Goal: Task Accomplishment & Management: Manage account settings

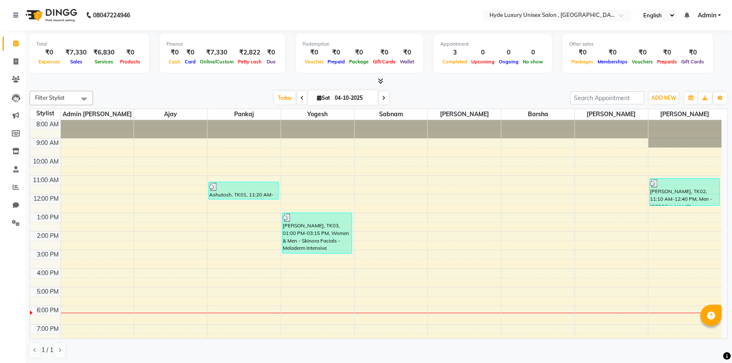
click at [183, 8] on nav "08047224946 Select Location × Hyde Luxury Unisex Salon , Rudrapur, English ENGL…" at bounding box center [366, 15] width 732 height 30
click at [172, 12] on nav "08047224946 Select Location × Hyde Luxury Unisex Salon , Rudrapur, English ENGL…" at bounding box center [366, 15] width 732 height 30
click at [16, 62] on icon at bounding box center [16, 61] width 5 height 6
select select "service"
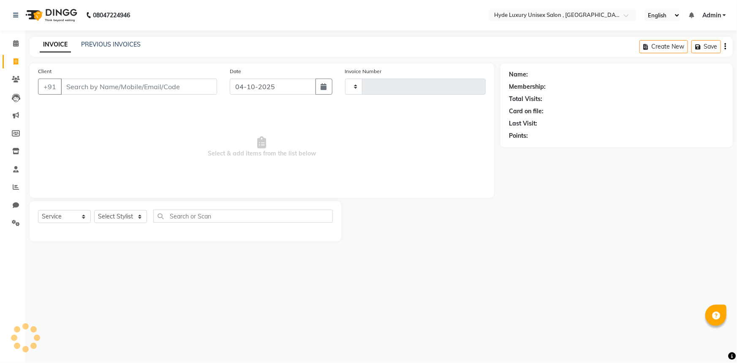
type input "1206"
select select "8189"
click at [129, 218] on select "Select Stylist Admin [PERSON_NAME] [PERSON_NAME] [PERSON_NAME] [PERSON_NAME] [P…" at bounding box center [120, 216] width 53 height 13
select select "79854"
click at [94, 210] on select "Select Stylist Admin [PERSON_NAME] [PERSON_NAME] [PERSON_NAME] [PERSON_NAME] [P…" at bounding box center [120, 216] width 53 height 13
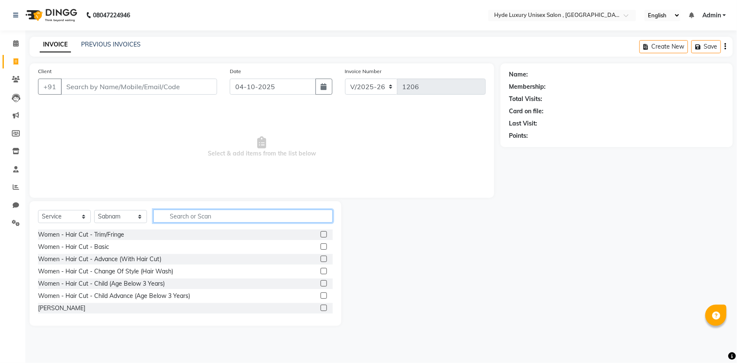
click at [199, 219] on input "text" at bounding box center [243, 216] width 180 height 13
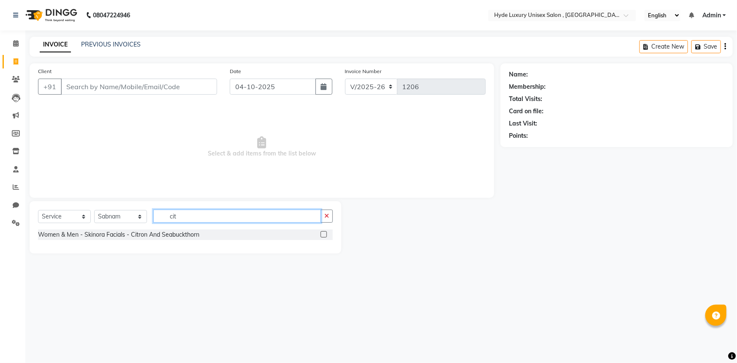
type input "cit"
click at [324, 233] on label at bounding box center [324, 234] width 6 height 6
click at [324, 233] on input "checkbox" at bounding box center [323, 234] width 5 height 5
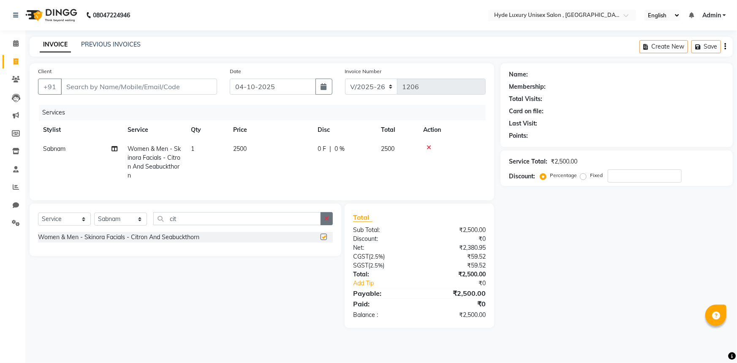
checkbox input "false"
click at [323, 220] on button "button" at bounding box center [327, 218] width 12 height 13
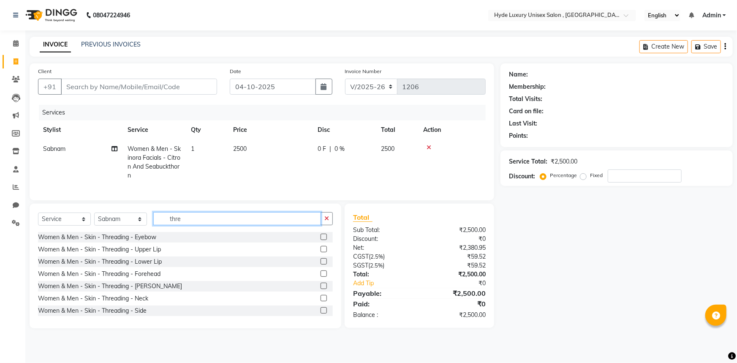
type input "thre"
click at [321, 240] on label at bounding box center [324, 237] width 6 height 6
click at [321, 240] on input "checkbox" at bounding box center [323, 237] width 5 height 5
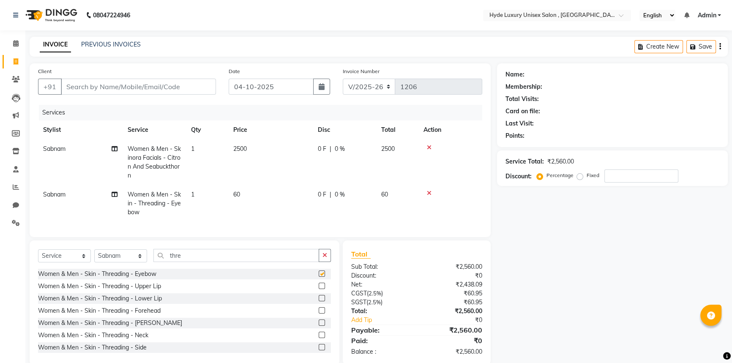
checkbox input "false"
click at [319, 289] on label at bounding box center [322, 286] width 6 height 6
click at [319, 289] on input "checkbox" at bounding box center [321, 286] width 5 height 5
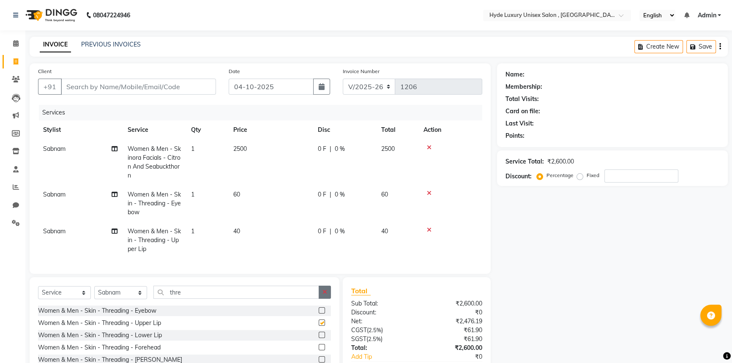
checkbox input "false"
click at [323, 294] on button "button" at bounding box center [325, 292] width 12 height 13
click at [132, 295] on select "Select Stylist Admin [PERSON_NAME] [PERSON_NAME] [PERSON_NAME] [PERSON_NAME] [P…" at bounding box center [120, 292] width 53 height 13
select select "90316"
click at [94, 292] on select "Select Stylist Admin [PERSON_NAME] [PERSON_NAME] [PERSON_NAME] [PERSON_NAME] [P…" at bounding box center [120, 292] width 53 height 13
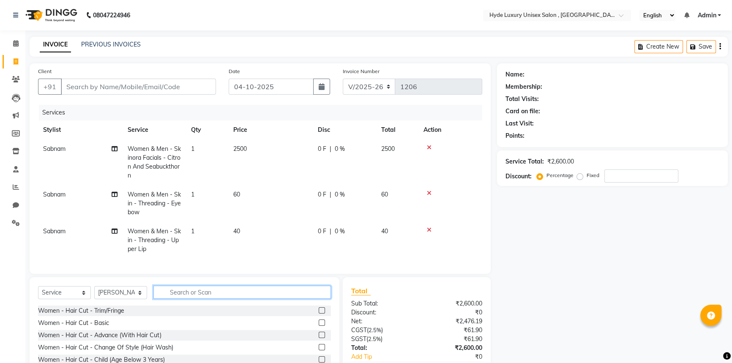
click at [177, 299] on input "text" at bounding box center [241, 292] width 177 height 13
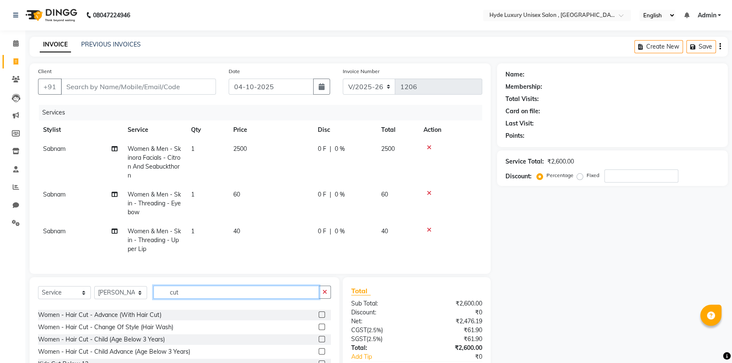
scroll to position [38, 0]
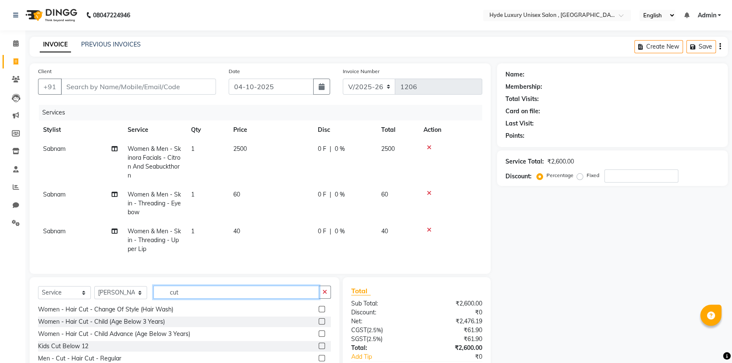
type input "cut"
click at [319, 349] on label at bounding box center [322, 346] width 6 height 6
click at [319, 349] on input "checkbox" at bounding box center [321, 346] width 5 height 5
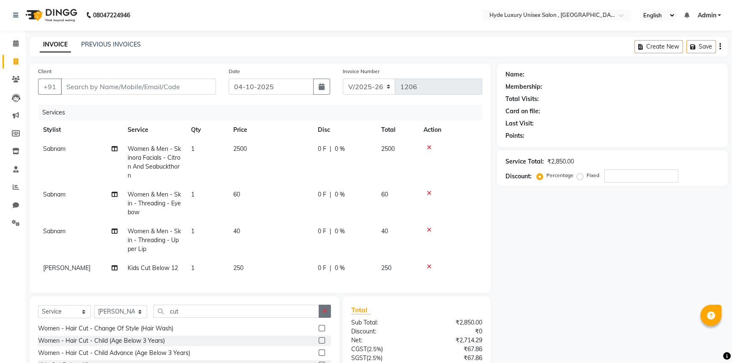
checkbox input "false"
click at [327, 318] on button "button" at bounding box center [325, 311] width 12 height 13
click at [215, 316] on input "text" at bounding box center [241, 311] width 177 height 13
click at [126, 318] on select "Select Stylist Admin [PERSON_NAME] [PERSON_NAME] [PERSON_NAME] [PERSON_NAME] [P…" at bounding box center [120, 311] width 53 height 13
select select "79829"
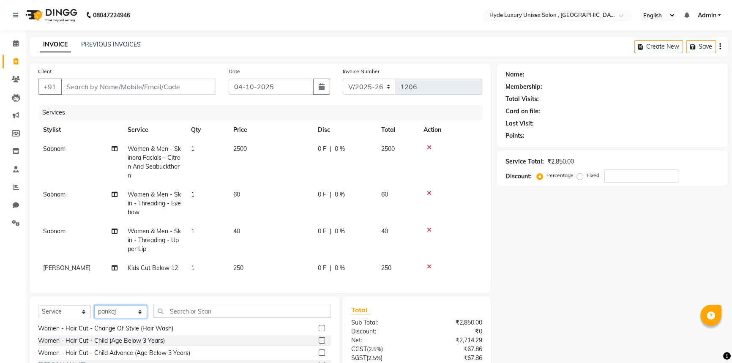
click at [94, 311] on select "Select Stylist Admin [PERSON_NAME] [PERSON_NAME] [PERSON_NAME] [PERSON_NAME] [P…" at bounding box center [120, 311] width 53 height 13
click at [191, 318] on input "text" at bounding box center [241, 311] width 177 height 13
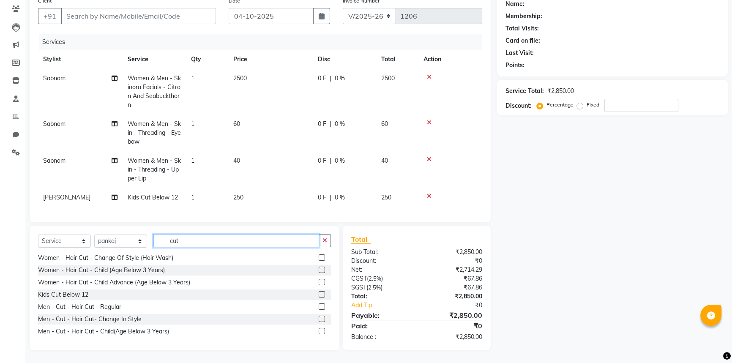
type input "cut"
click at [319, 330] on label at bounding box center [322, 331] width 6 height 6
click at [319, 330] on input "checkbox" at bounding box center [321, 331] width 5 height 5
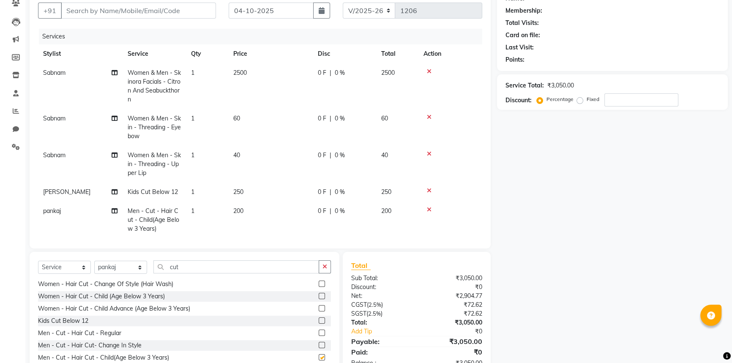
checkbox input "false"
click at [322, 266] on icon "button" at bounding box center [324, 267] width 5 height 6
type input "cut"
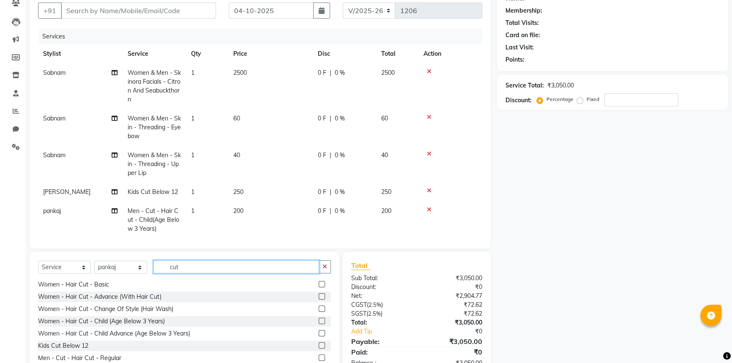
scroll to position [0, 0]
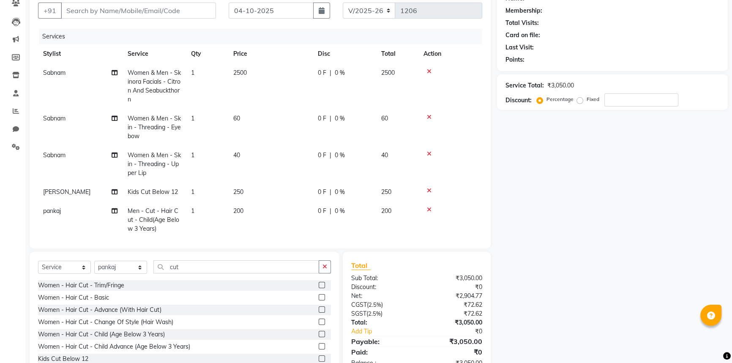
click at [319, 309] on label at bounding box center [322, 309] width 6 height 6
click at [319, 309] on input "checkbox" at bounding box center [321, 309] width 5 height 5
checkbox input "false"
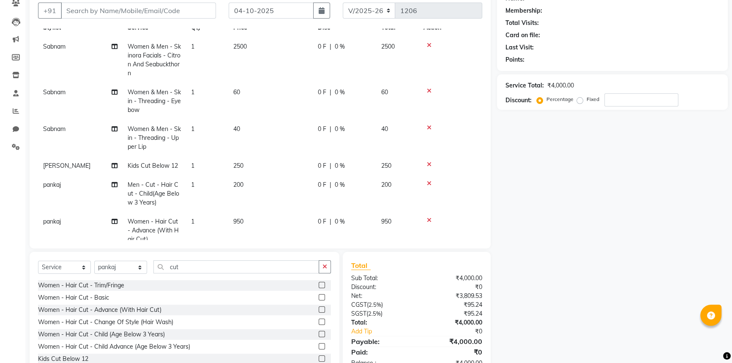
scroll to position [47, 0]
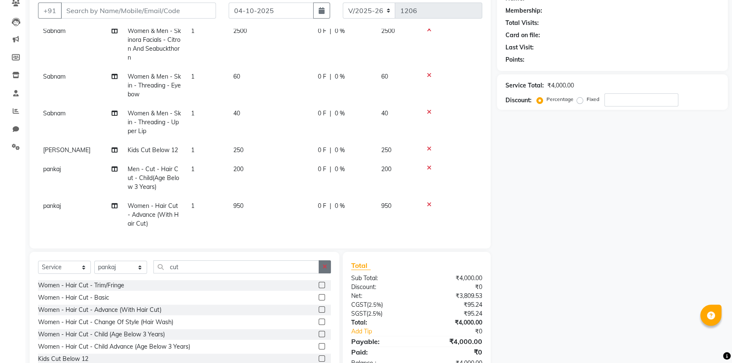
click at [321, 266] on button "button" at bounding box center [325, 266] width 12 height 13
click at [114, 265] on select "Select Stylist Admin [PERSON_NAME] [PERSON_NAME] [PERSON_NAME] [PERSON_NAME] [P…" at bounding box center [120, 267] width 53 height 13
select select "79830"
click at [94, 261] on select "Select Stylist Admin [PERSON_NAME] [PERSON_NAME] [PERSON_NAME] [PERSON_NAME] [P…" at bounding box center [120, 267] width 53 height 13
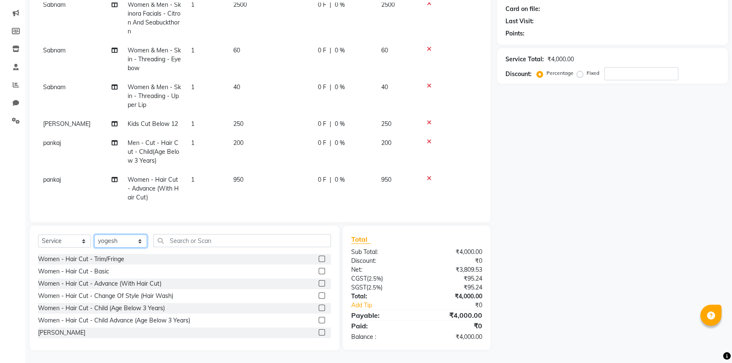
scroll to position [0, 0]
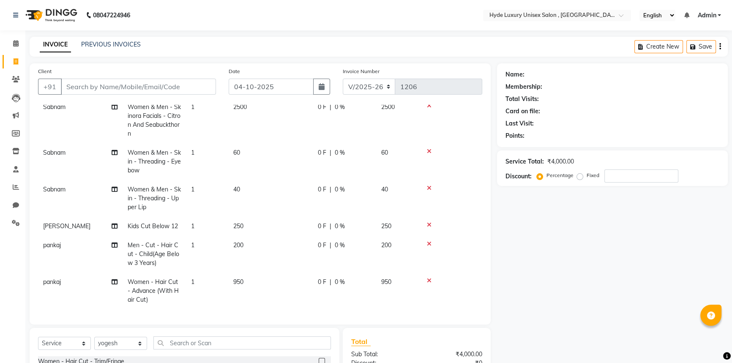
click at [226, 8] on nav "08047224946 Select Location × Hyde Luxury Unisex Salon , Rudrapur, English ENGL…" at bounding box center [366, 15] width 732 height 30
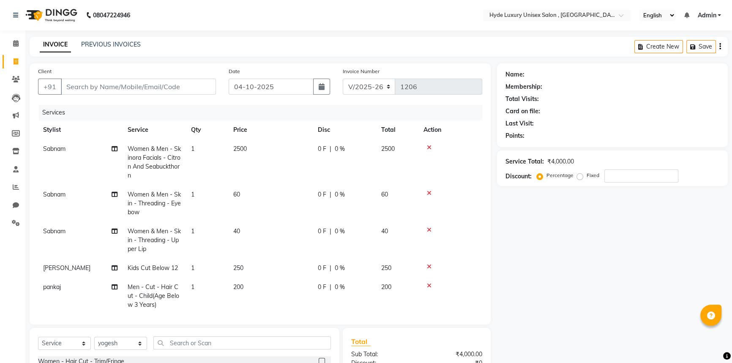
click at [188, 15] on nav "08047224946 Select Location × Hyde Luxury Unisex Salon , Rudrapur, English ENGL…" at bounding box center [366, 15] width 732 height 30
click at [165, 14] on nav "08047224946 Select Location × Hyde Luxury Unisex Salon , Rudrapur, English ENGL…" at bounding box center [366, 15] width 732 height 30
click at [144, 5] on nav "08047224946 Select Location × Hyde Luxury Unisex Salon , Rudrapur, English ENGL…" at bounding box center [366, 15] width 732 height 30
click at [164, 21] on nav "08047224946 Select Location × Hyde Luxury Unisex Salon , Rudrapur, English ENGL…" at bounding box center [366, 15] width 732 height 30
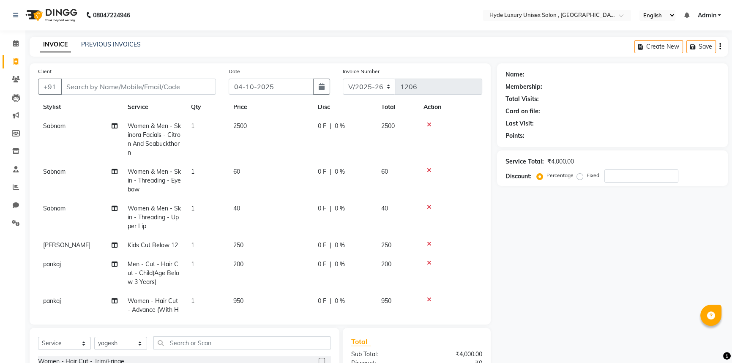
scroll to position [47, 0]
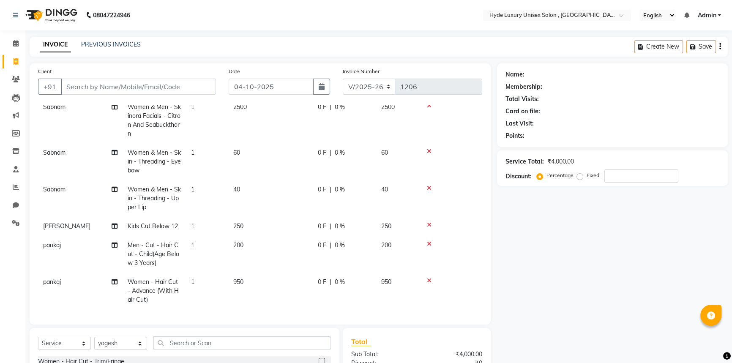
click at [558, 271] on div "Name: Membership: Total Visits: Card on file: Last Visit: Points: Service Total…" at bounding box center [615, 257] width 237 height 389
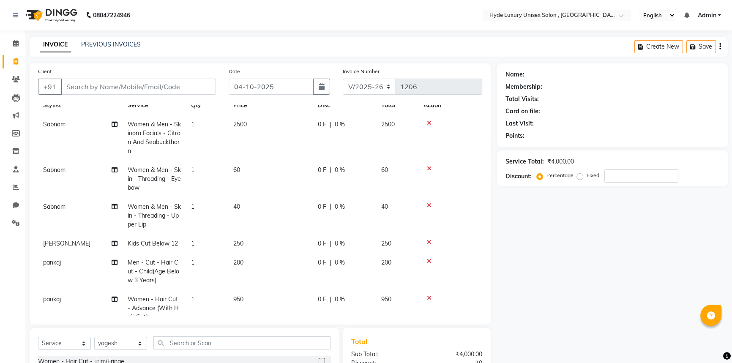
scroll to position [0, 0]
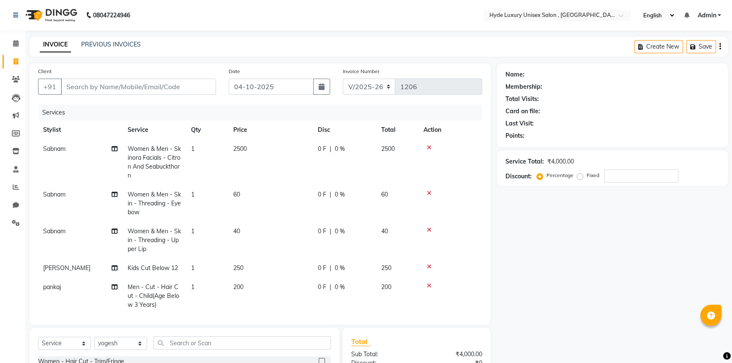
click at [573, 237] on div "Name: Membership: Total Visits: Card on file: Last Visit: Points: Service Total…" at bounding box center [615, 257] width 237 height 389
click at [81, 85] on input "Client" at bounding box center [138, 87] width 155 height 16
type input "7"
type input "0"
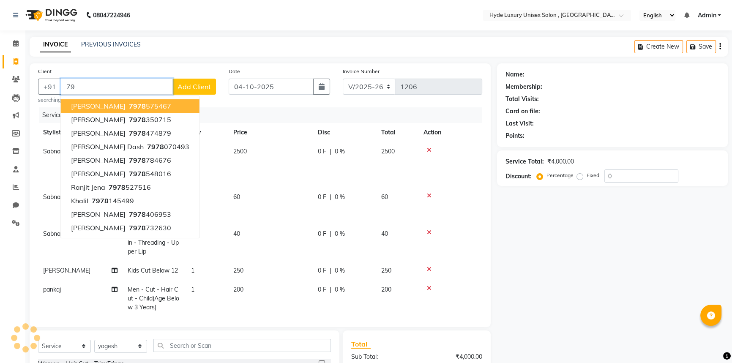
type input "7"
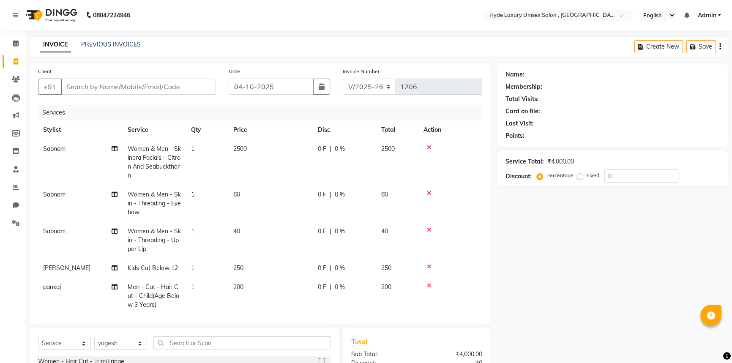
click at [179, 22] on nav "08047224946 Select Location × Hyde Luxury Unisex Salon , Rudrapur, English ENGL…" at bounding box center [366, 15] width 732 height 30
click at [193, 14] on nav "08047224946 Select Location × Hyde Luxury Unisex Salon , Rudrapur, English ENGL…" at bounding box center [366, 15] width 732 height 30
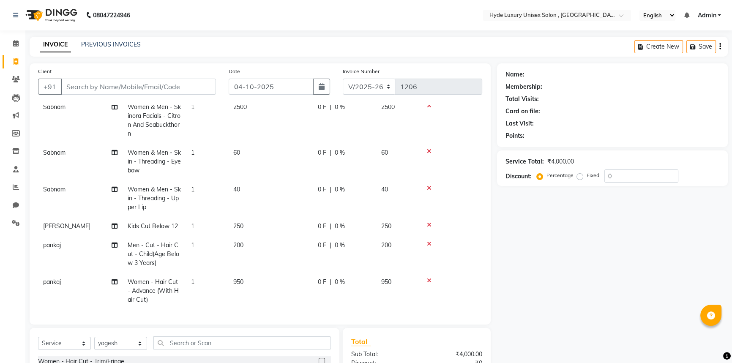
click at [177, 7] on nav "08047224946 Select Location × Hyde Luxury Unisex Salon , Rudrapur, English ENGL…" at bounding box center [366, 15] width 732 height 30
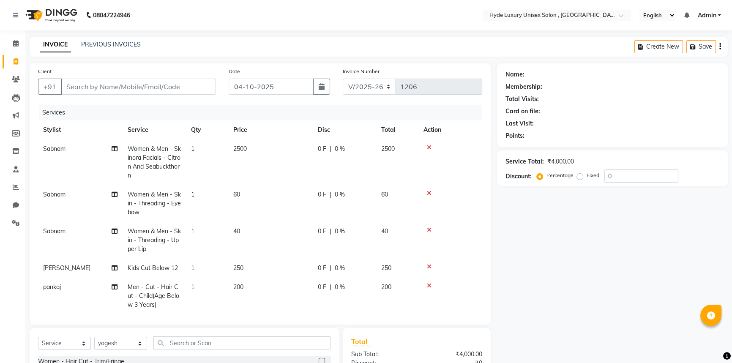
click at [202, 6] on nav "08047224946 Select Location × Hyde Luxury Unisex Salon , Rudrapur, English ENGL…" at bounding box center [366, 15] width 732 height 30
click at [188, 24] on nav "08047224946 Select Location × Hyde Luxury Unisex Salon , Rudrapur, English ENGL…" at bounding box center [366, 15] width 732 height 30
click at [559, 248] on div "Name: Membership: Total Visits: Card on file: Last Visit: Points: Service Total…" at bounding box center [615, 257] width 237 height 389
click at [564, 279] on div "Name: Membership: Total Visits: Card on file: Last Visit: Points: Service Total…" at bounding box center [615, 257] width 237 height 389
click at [202, 14] on nav "08047224946 Select Location × Hyde Luxury Unisex Salon , Rudrapur, English ENGL…" at bounding box center [366, 15] width 732 height 30
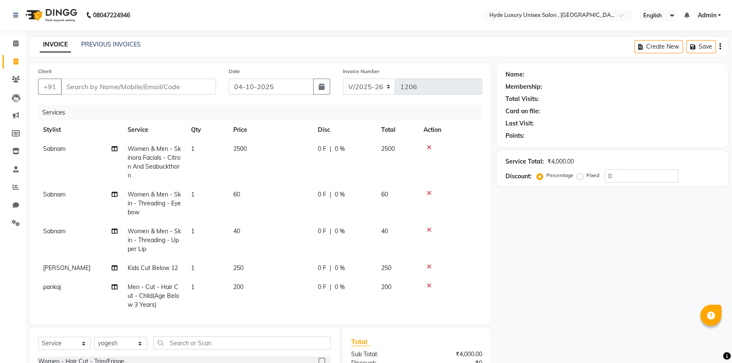
click at [229, 16] on nav "08047224946 Select Location × Hyde Luxury Unisex Salon , Rudrapur, English ENGL…" at bounding box center [366, 15] width 732 height 30
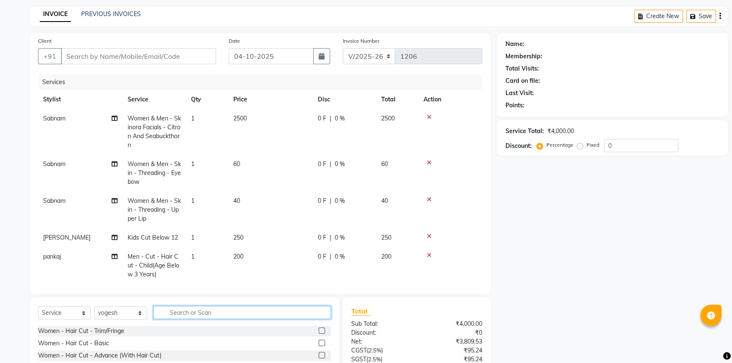
click at [175, 309] on input "text" at bounding box center [241, 312] width 177 height 13
click at [182, 314] on input "c" at bounding box center [236, 312] width 166 height 13
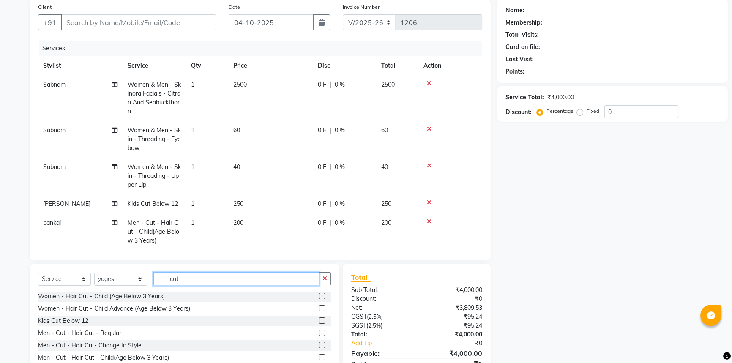
scroll to position [38, 0]
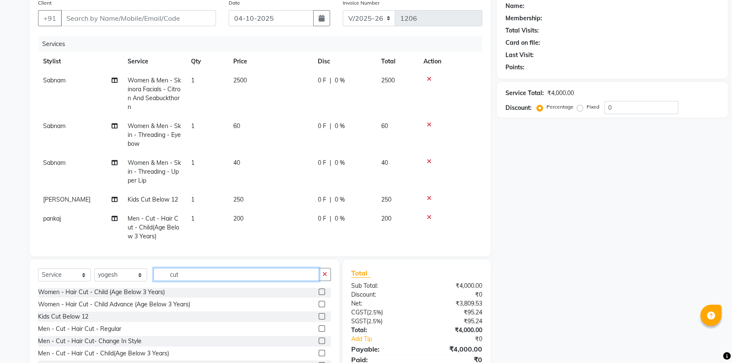
type input "cut"
click at [319, 328] on label at bounding box center [322, 328] width 6 height 6
click at [319, 328] on input "checkbox" at bounding box center [321, 328] width 5 height 5
checkbox input "false"
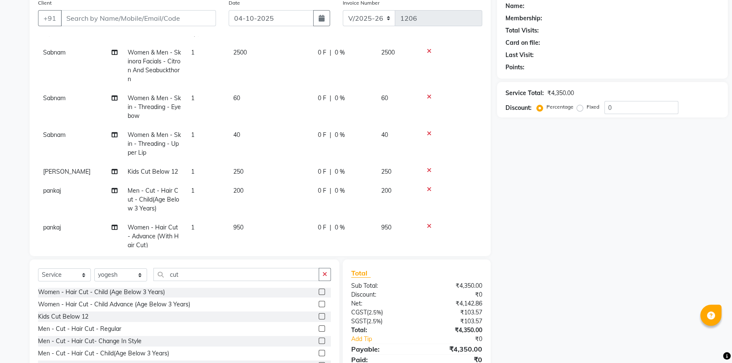
scroll to position [75, 0]
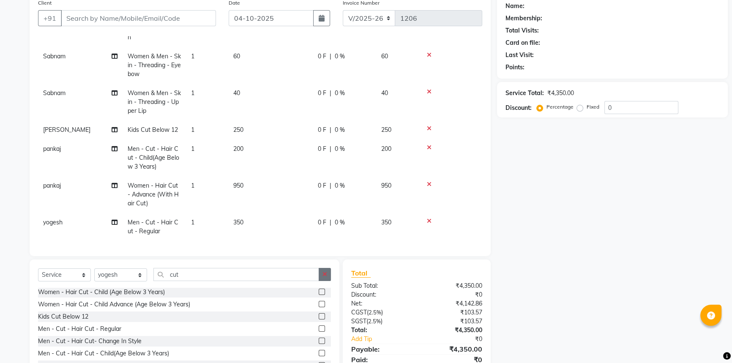
click at [322, 273] on button "button" at bounding box center [325, 274] width 12 height 13
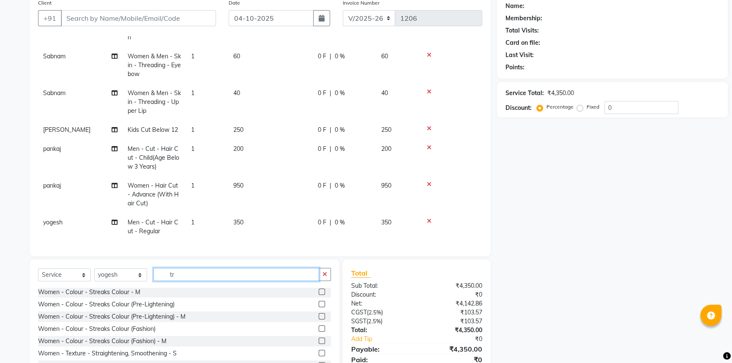
scroll to position [0, 0]
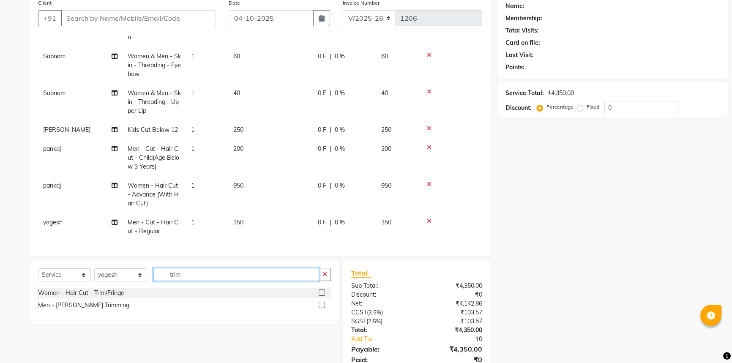
type input "trim"
click at [320, 303] on label at bounding box center [322, 305] width 6 height 6
click at [320, 303] on input "checkbox" at bounding box center [321, 305] width 5 height 5
checkbox input "true"
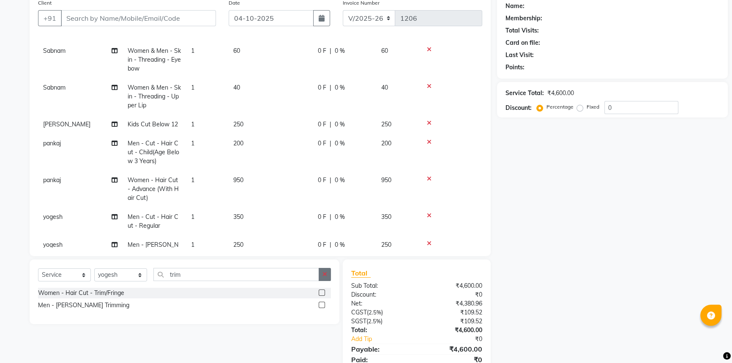
click at [326, 272] on icon "button" at bounding box center [324, 274] width 5 height 6
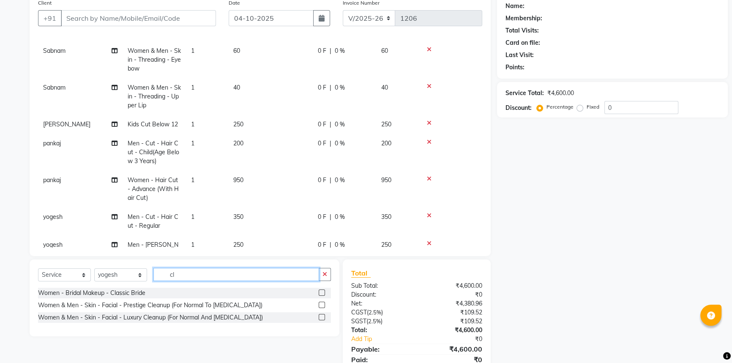
type input "cl"
click at [321, 305] on label at bounding box center [322, 305] width 6 height 6
click at [321, 305] on input "checkbox" at bounding box center [321, 305] width 5 height 5
checkbox input "false"
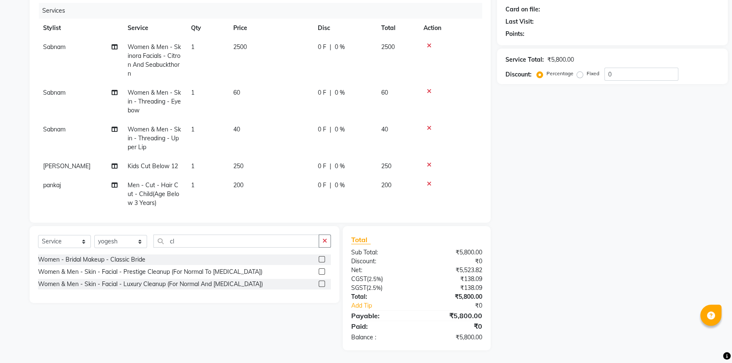
click at [347, 43] on div "0 F | 0 %" at bounding box center [344, 47] width 53 height 9
select select "79854"
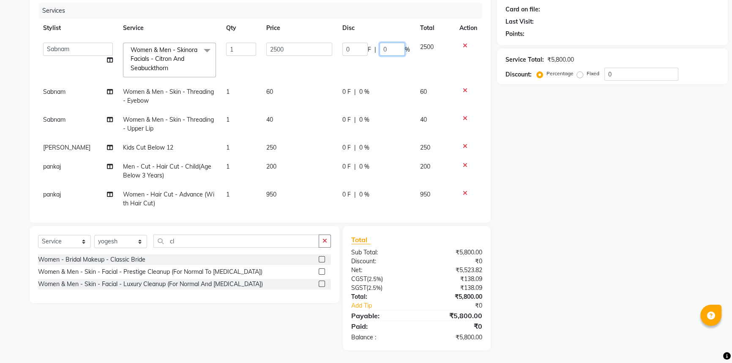
click at [382, 47] on input "0" at bounding box center [391, 49] width 25 height 13
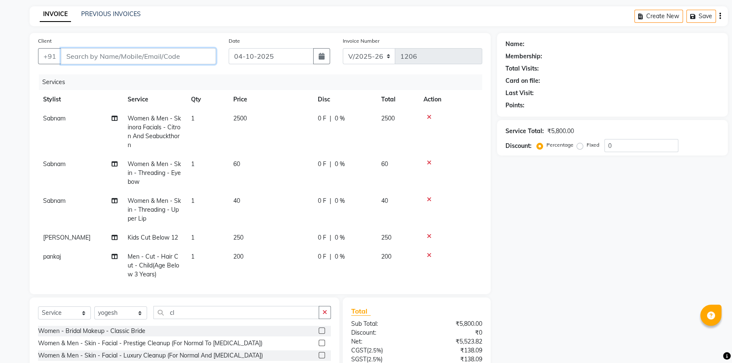
click at [106, 58] on input "Client" at bounding box center [138, 56] width 155 height 16
click at [94, 50] on input "9902" at bounding box center [117, 56] width 112 height 16
click at [141, 52] on input "99025" at bounding box center [117, 56] width 112 height 16
click at [140, 59] on input "990255" at bounding box center [117, 56] width 112 height 16
type input "9902551429"
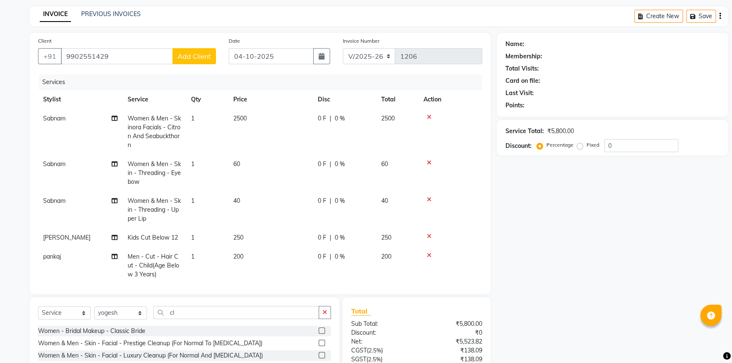
click at [206, 58] on span "Add Client" at bounding box center [193, 56] width 33 height 8
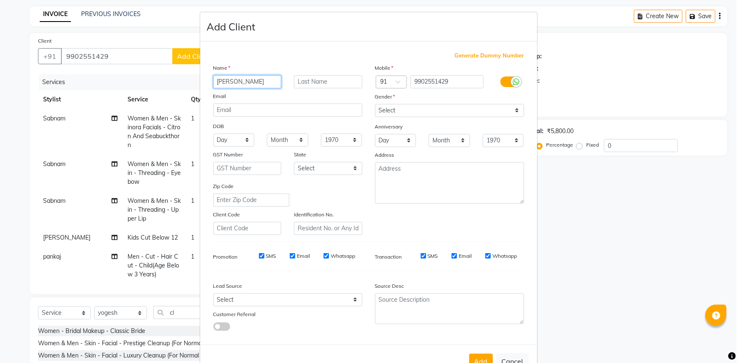
type input "[PERSON_NAME]"
click at [401, 107] on select "Select [DEMOGRAPHIC_DATA] [DEMOGRAPHIC_DATA] Other Prefer Not To Say" at bounding box center [449, 110] width 149 height 13
select select "[DEMOGRAPHIC_DATA]"
click at [375, 104] on select "Select [DEMOGRAPHIC_DATA] [DEMOGRAPHIC_DATA] Other Prefer Not To Say" at bounding box center [449, 110] width 149 height 13
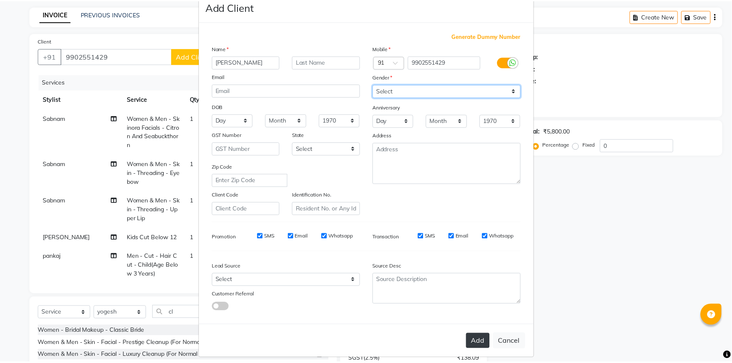
scroll to position [30, 0]
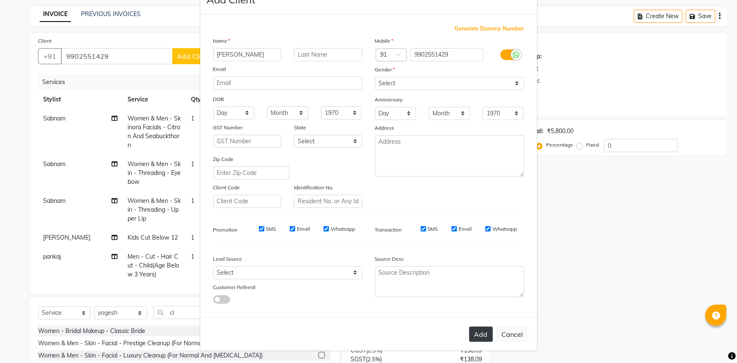
click at [483, 331] on button "Add" at bounding box center [481, 334] width 24 height 15
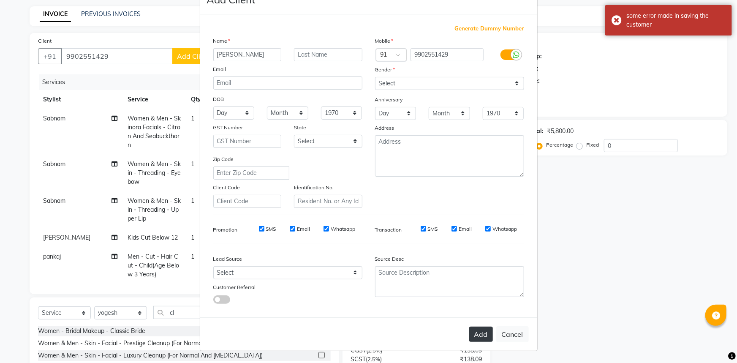
click at [479, 333] on button "Add" at bounding box center [481, 334] width 24 height 15
click at [476, 341] on button "Add" at bounding box center [481, 334] width 24 height 15
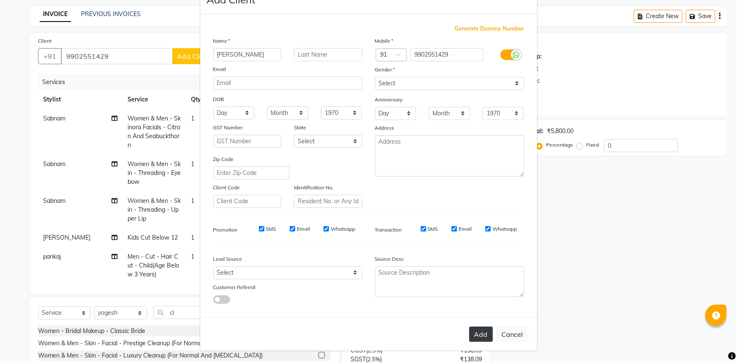
click at [482, 328] on button "Add" at bounding box center [481, 334] width 24 height 15
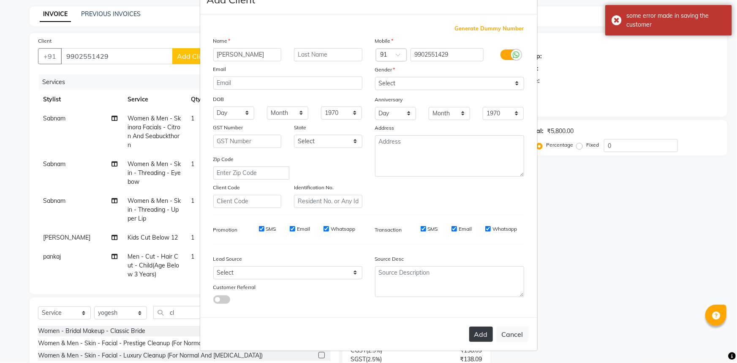
click at [473, 333] on button "Add" at bounding box center [481, 334] width 24 height 15
click at [504, 336] on button "Cancel" at bounding box center [512, 334] width 33 height 16
select select
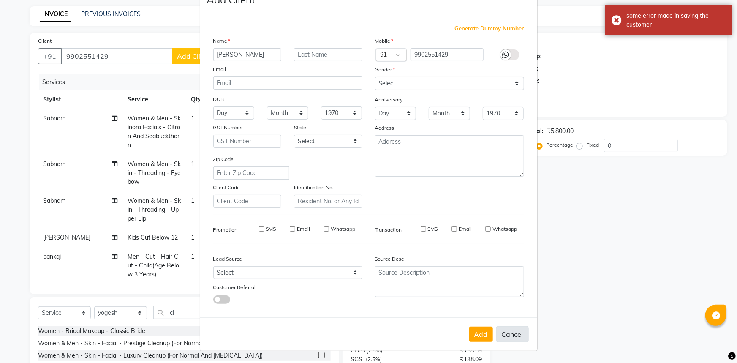
select select
checkbox input "false"
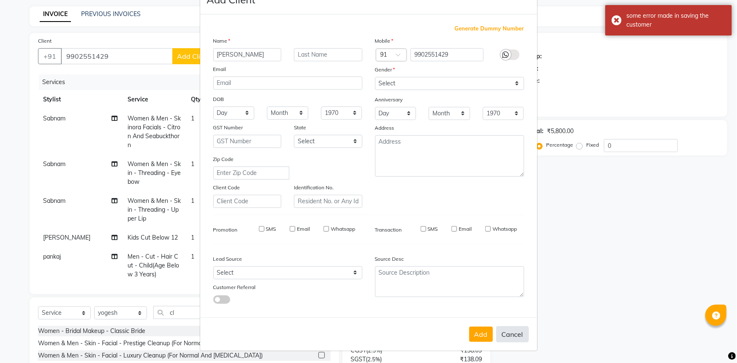
checkbox input "false"
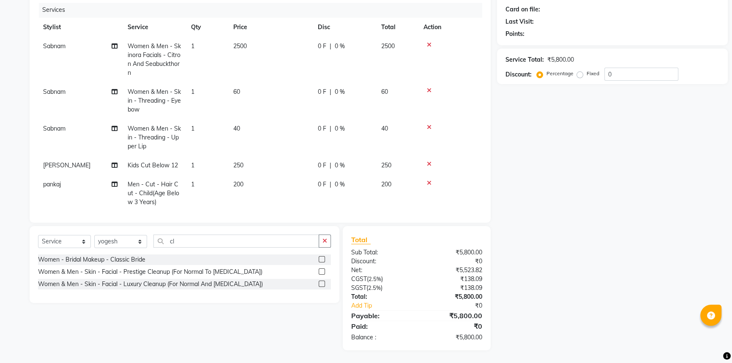
scroll to position [0, 0]
click at [332, 42] on td "0 F | 0 %" at bounding box center [344, 61] width 63 height 46
select select "79854"
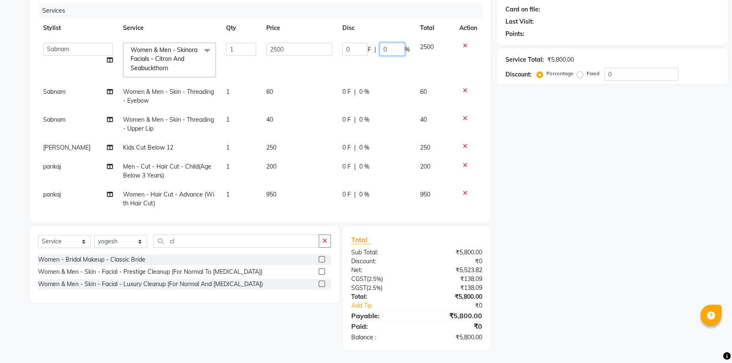
drag, startPoint x: 385, startPoint y: 52, endPoint x: 387, endPoint y: 49, distance: 4.4
click at [386, 52] on input "0" at bounding box center [391, 49] width 25 height 13
type input "30"
click at [671, 161] on div "Name: Membership: Total Visits: Card on file: Last Visit: Points: Service Total…" at bounding box center [615, 156] width 237 height 389
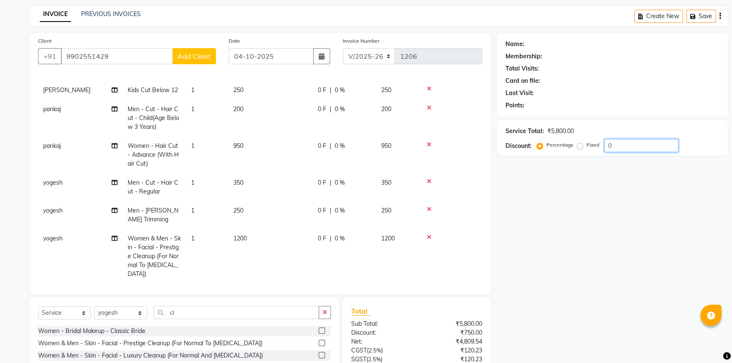
scroll to position [149, 0]
click at [355, 235] on div "0 F | 0 %" at bounding box center [344, 237] width 53 height 9
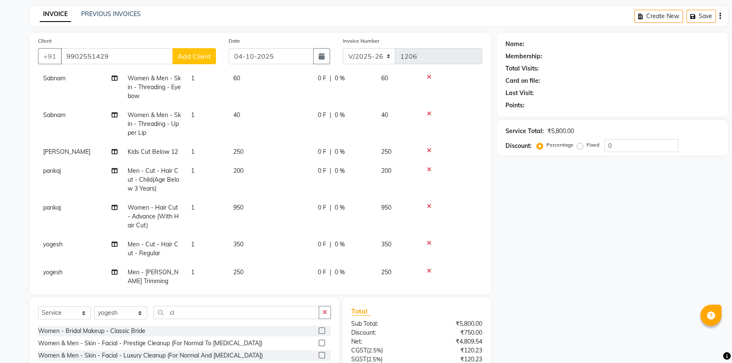
select select "79830"
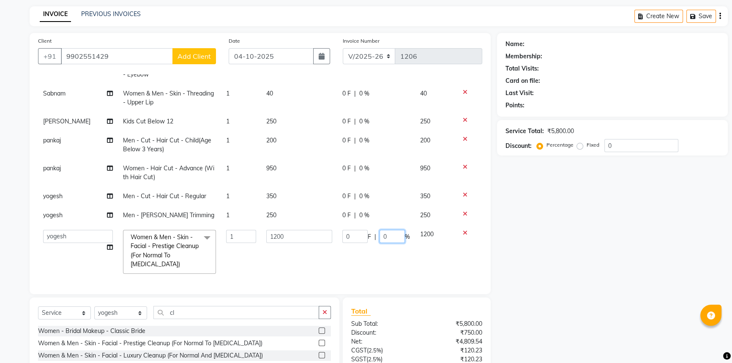
click at [395, 232] on input "0" at bounding box center [391, 236] width 25 height 13
type input "30"
click at [508, 258] on div "Name: Membership: Total Visits: Card on file: Last Visit: Points: Service Total…" at bounding box center [615, 227] width 237 height 389
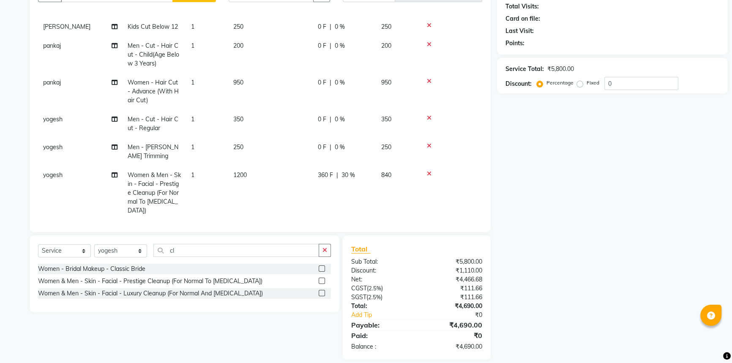
scroll to position [72, 0]
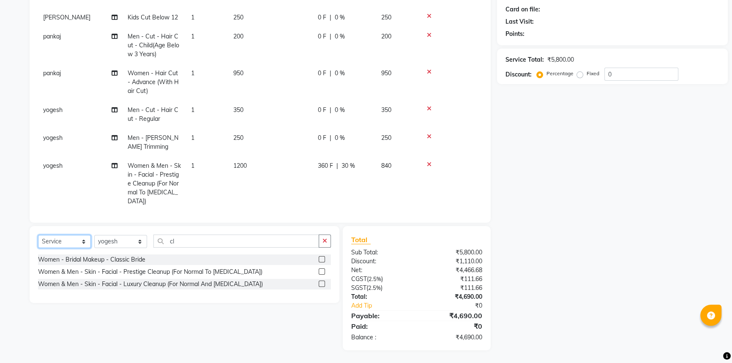
click at [73, 239] on select "Select Service Product Membership Package Voucher Prepaid Gift Card" at bounding box center [64, 241] width 53 height 13
select select "product"
click at [38, 235] on select "Select Service Product Membership Package Voucher Prepaid Gift Card" at bounding box center [64, 241] width 53 height 13
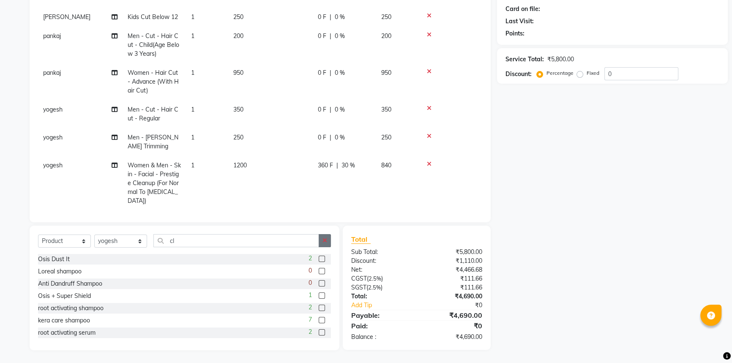
click at [326, 241] on icon "button" at bounding box center [324, 240] width 5 height 6
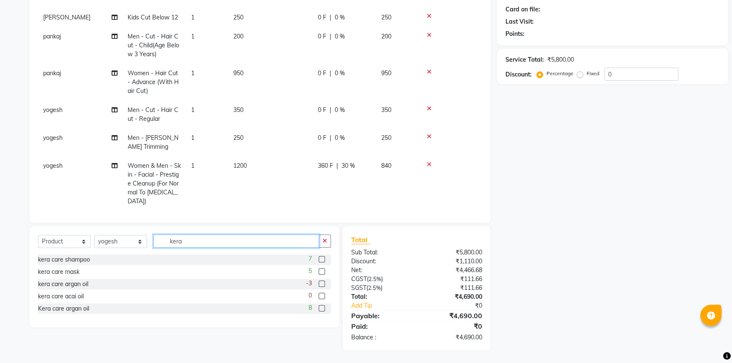
type input "kera"
click at [141, 242] on select "Select Stylist Admin [PERSON_NAME] [PERSON_NAME] [PERSON_NAME] [PERSON_NAME] [P…" at bounding box center [120, 241] width 53 height 13
select select "79829"
click at [94, 235] on select "Select Stylist Admin [PERSON_NAME] [PERSON_NAME] [PERSON_NAME] [PERSON_NAME] [P…" at bounding box center [120, 241] width 53 height 13
click at [214, 242] on input "kera" at bounding box center [236, 241] width 166 height 13
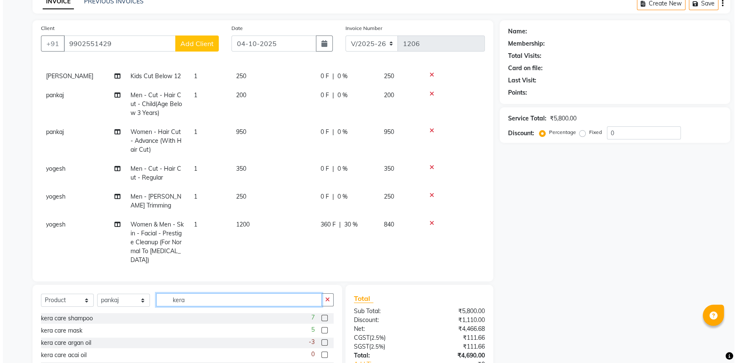
scroll to position [0, 0]
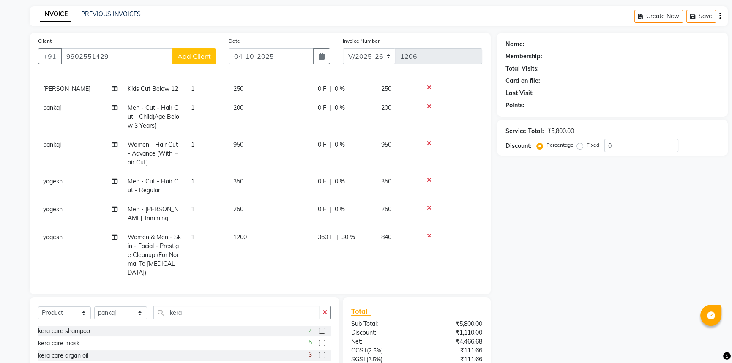
click at [194, 50] on button "Add Client" at bounding box center [194, 56] width 44 height 16
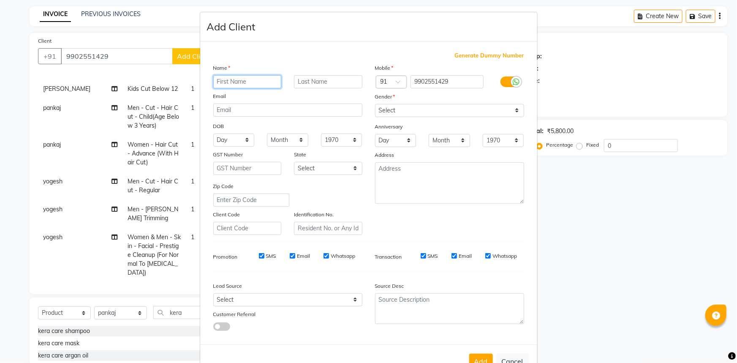
click at [248, 83] on input "text" at bounding box center [247, 81] width 68 height 13
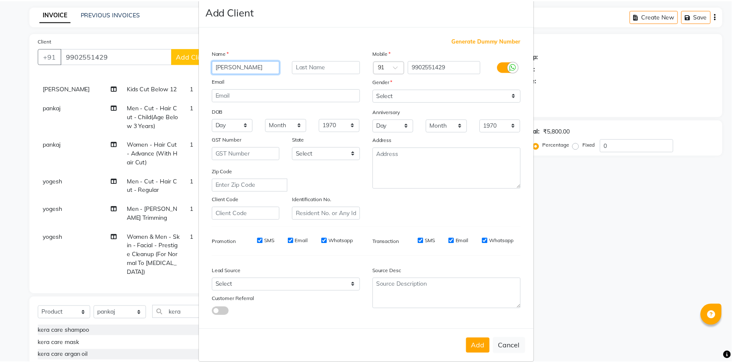
scroll to position [30, 0]
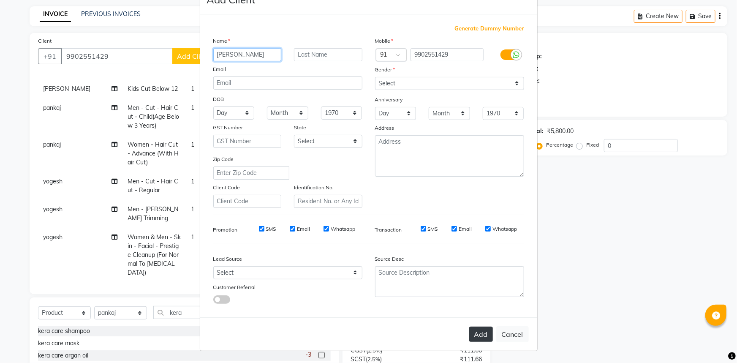
type input "[PERSON_NAME]"
click at [480, 337] on button "Add" at bounding box center [481, 334] width 24 height 15
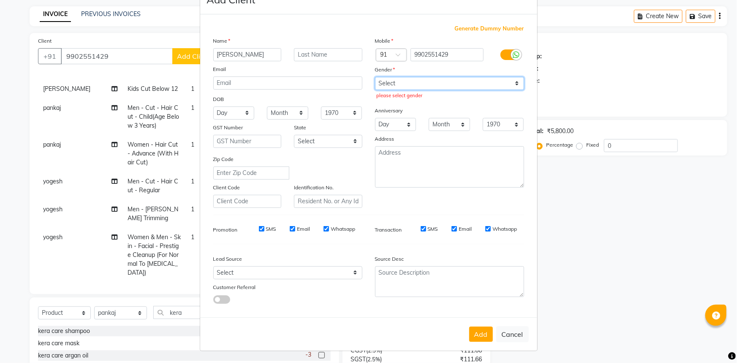
click at [463, 84] on select "Select [DEMOGRAPHIC_DATA] [DEMOGRAPHIC_DATA] Other Prefer Not To Say" at bounding box center [449, 83] width 149 height 13
click at [375, 77] on select "Select [DEMOGRAPHIC_DATA] [DEMOGRAPHIC_DATA] Other Prefer Not To Say" at bounding box center [449, 83] width 149 height 13
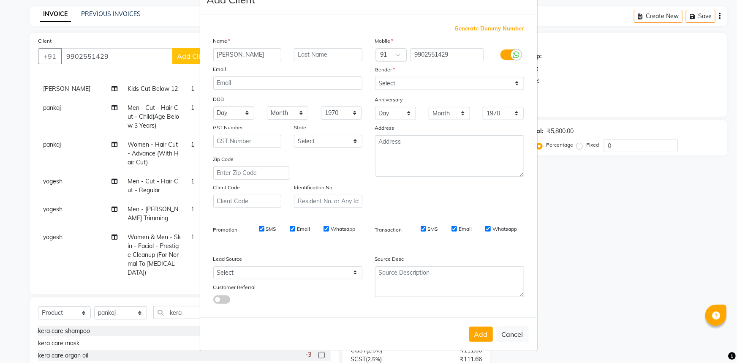
click at [428, 74] on div "Gender" at bounding box center [450, 71] width 162 height 12
click at [425, 83] on select "Select [DEMOGRAPHIC_DATA] [DEMOGRAPHIC_DATA] Other Prefer Not To Say" at bounding box center [449, 83] width 149 height 13
select select "[DEMOGRAPHIC_DATA]"
click at [375, 77] on select "Select [DEMOGRAPHIC_DATA] [DEMOGRAPHIC_DATA] Other Prefer Not To Say" at bounding box center [449, 83] width 149 height 13
click at [486, 327] on button "Add" at bounding box center [481, 334] width 24 height 15
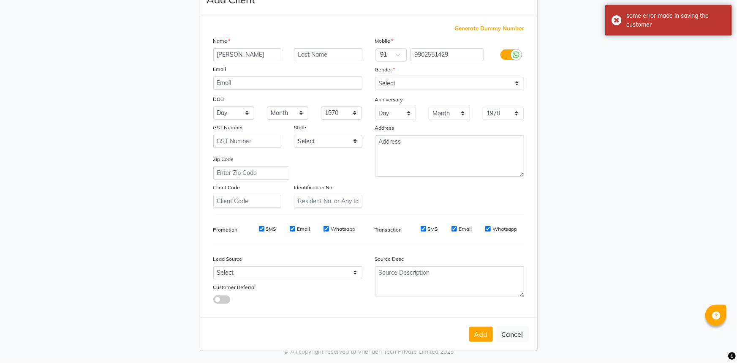
type input "hydeluxurysalon"
drag, startPoint x: 449, startPoint y: 51, endPoint x: 412, endPoint y: 53, distance: 37.2
click at [412, 53] on input "9902551429" at bounding box center [447, 54] width 73 height 13
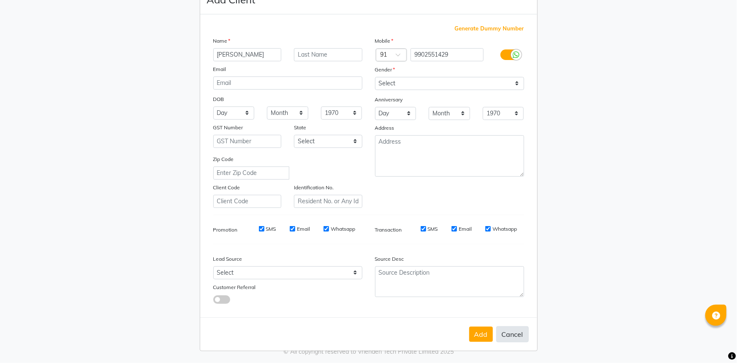
click at [505, 333] on button "Cancel" at bounding box center [512, 334] width 33 height 16
select select
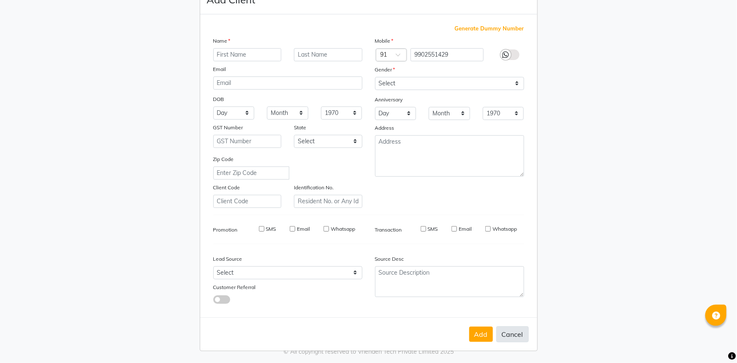
select select
checkbox input "false"
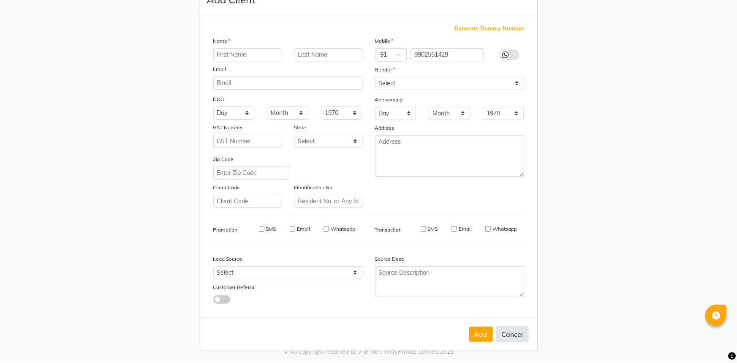
checkbox input "false"
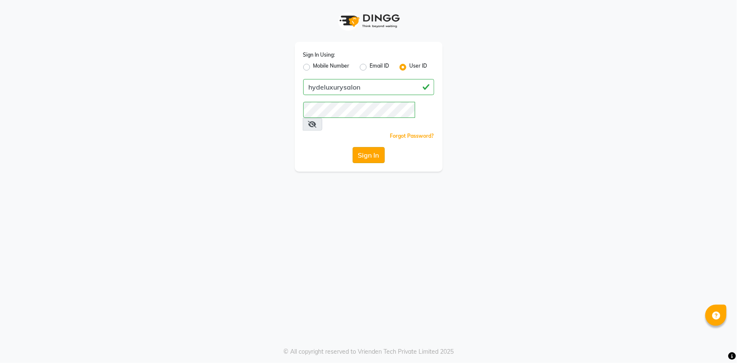
click at [380, 147] on button "Sign In" at bounding box center [369, 155] width 32 height 16
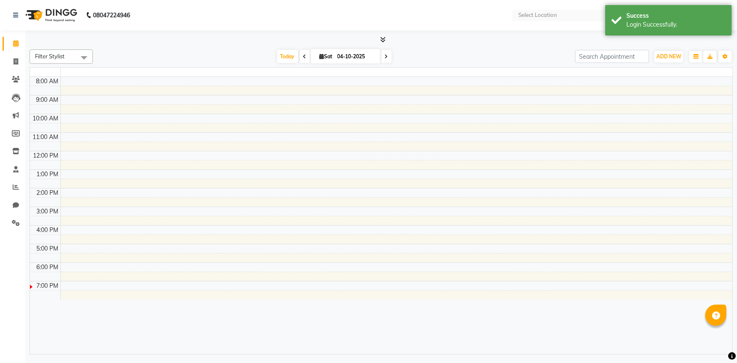
select select "en"
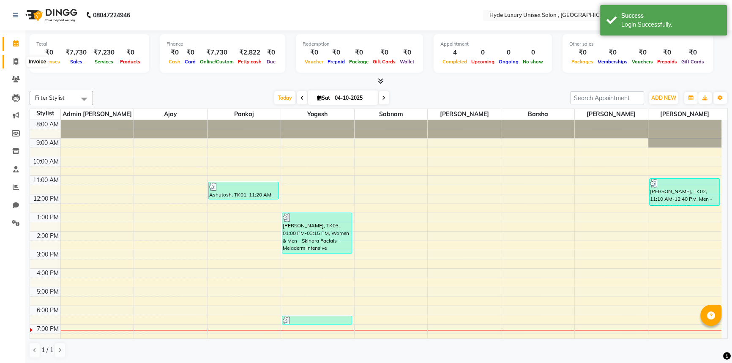
click at [16, 62] on icon at bounding box center [16, 61] width 5 height 6
select select "service"
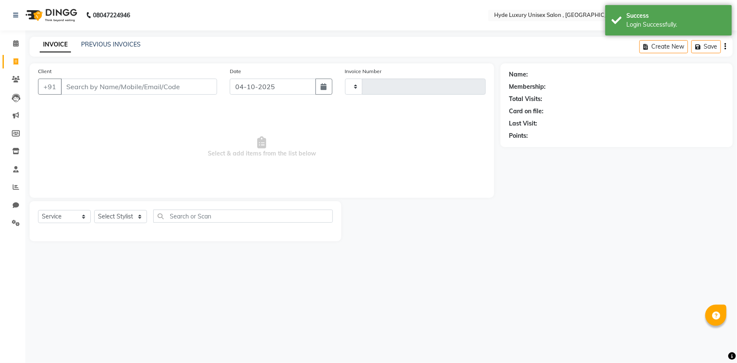
type input "1207"
select select "8189"
drag, startPoint x: 127, startPoint y: 208, endPoint x: 131, endPoint y: 215, distance: 7.6
click at [127, 209] on div "Select Service Product Membership Package Voucher Prepaid Gift Card Select Styl…" at bounding box center [186, 221] width 312 height 40
click at [131, 215] on select "Select Stylist Admin [PERSON_NAME] [PERSON_NAME] [PERSON_NAME] [PERSON_NAME] [P…" at bounding box center [120, 216] width 53 height 13
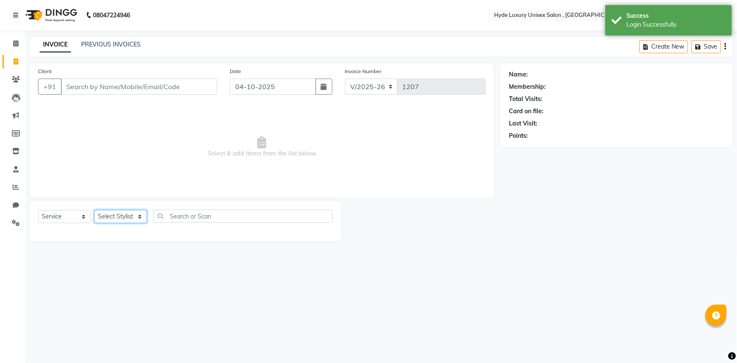
select select "79854"
click at [94, 210] on select "Select Stylist Admin [PERSON_NAME] [PERSON_NAME] [PERSON_NAME] [PERSON_NAME] [P…" at bounding box center [120, 216] width 53 height 13
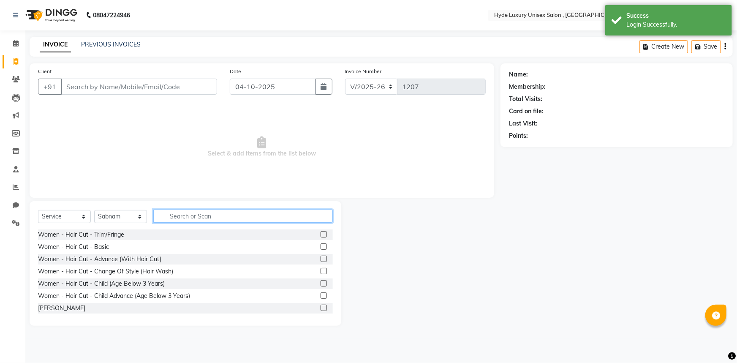
click at [172, 216] on input "text" at bounding box center [243, 216] width 180 height 13
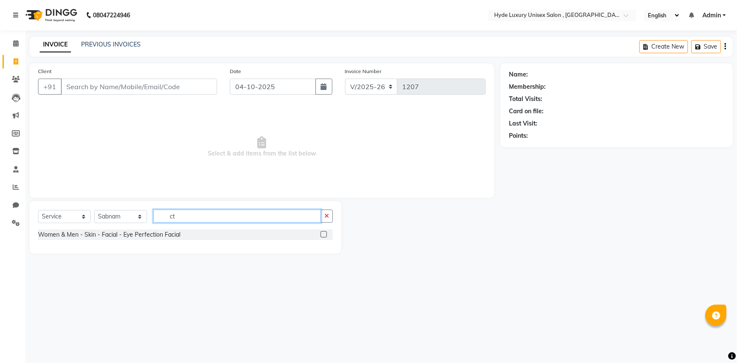
type input "ct"
click at [322, 232] on label at bounding box center [324, 234] width 6 height 6
click at [322, 232] on input "checkbox" at bounding box center [323, 234] width 5 height 5
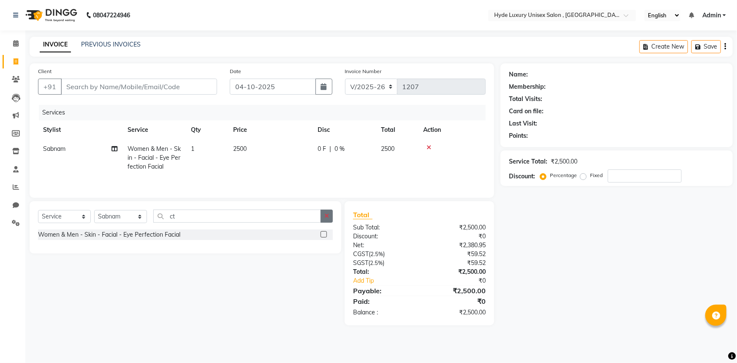
checkbox input "false"
click at [327, 212] on button "button" at bounding box center [327, 216] width 12 height 13
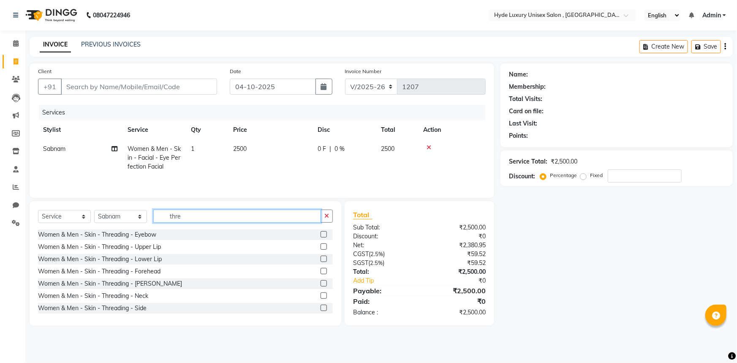
type input "thre"
click at [321, 232] on label at bounding box center [324, 234] width 6 height 6
click at [321, 232] on input "checkbox" at bounding box center [323, 234] width 5 height 5
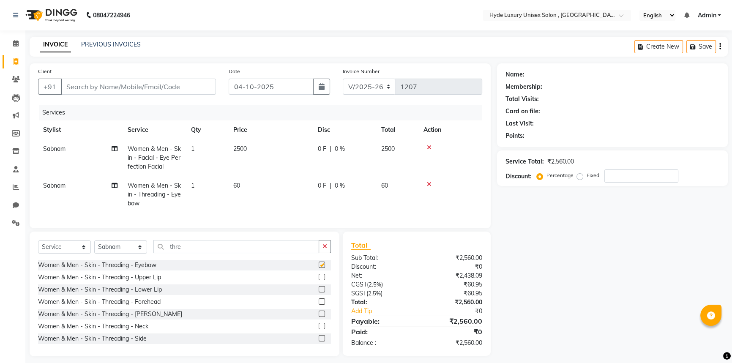
checkbox input "false"
click at [319, 280] on label at bounding box center [322, 277] width 6 height 6
click at [319, 280] on input "checkbox" at bounding box center [321, 277] width 5 height 5
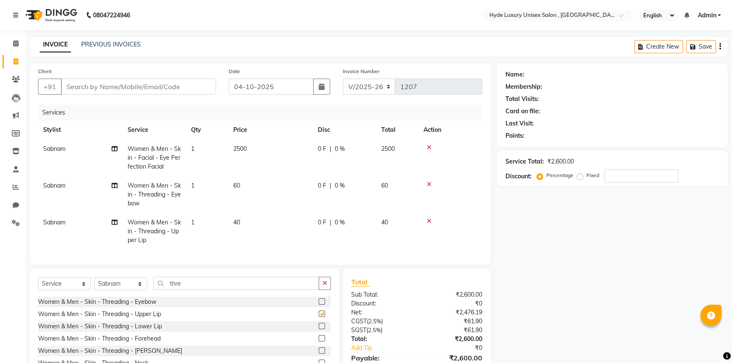
checkbox input "false"
click at [325, 286] on icon "button" at bounding box center [324, 283] width 5 height 6
click at [120, 290] on select "Select Stylist Admin [PERSON_NAME] [PERSON_NAME] [PERSON_NAME] [PERSON_NAME] [P…" at bounding box center [120, 283] width 53 height 13
select select "90316"
click at [94, 283] on select "Select Stylist Admin [PERSON_NAME] [PERSON_NAME] [PERSON_NAME] [PERSON_NAME] [P…" at bounding box center [120, 283] width 53 height 13
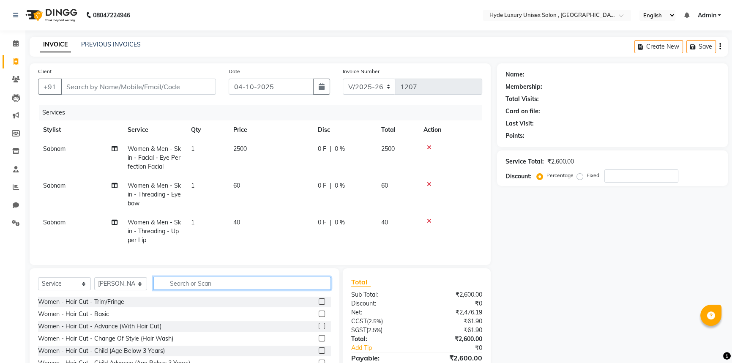
click at [173, 288] on input "text" at bounding box center [241, 283] width 177 height 13
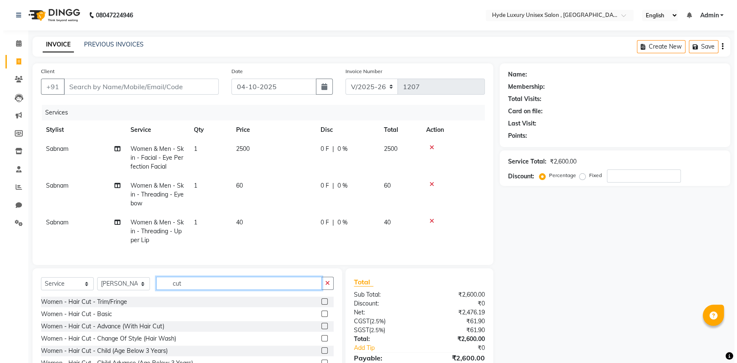
scroll to position [38, 0]
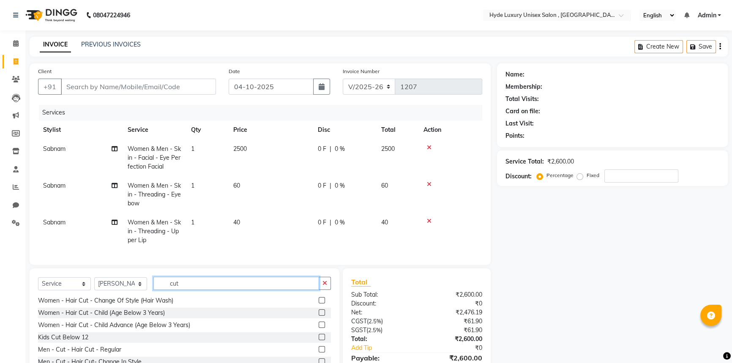
type input "cut"
click at [319, 340] on label at bounding box center [322, 337] width 6 height 6
click at [319, 340] on input "checkbox" at bounding box center [321, 337] width 5 height 5
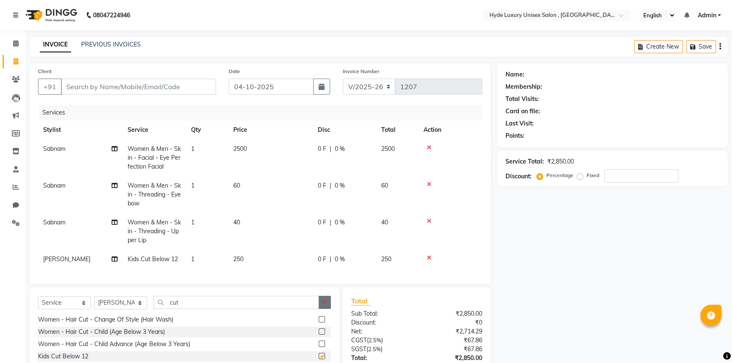
checkbox input "false"
click at [322, 307] on button "button" at bounding box center [325, 302] width 12 height 13
click at [109, 309] on select "Select Stylist Admin [PERSON_NAME] [PERSON_NAME] [PERSON_NAME] [PERSON_NAME] [P…" at bounding box center [120, 302] width 53 height 13
select select "79829"
click at [94, 302] on select "Select Stylist Admin [PERSON_NAME] [PERSON_NAME] [PERSON_NAME] [PERSON_NAME] [P…" at bounding box center [120, 302] width 53 height 13
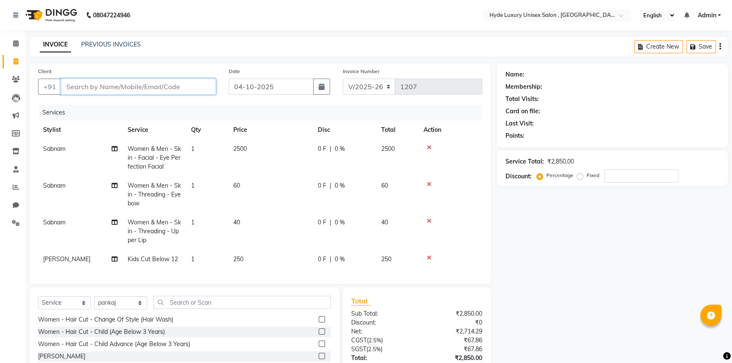
click at [95, 84] on input "Client" at bounding box center [138, 87] width 155 height 16
paste input "9902551429"
type input "9902551429"
type input "0"
type input "9902551429"
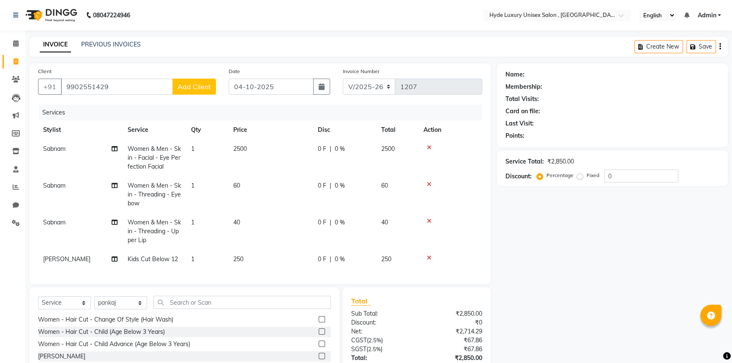
click at [190, 85] on span "Add Client" at bounding box center [193, 86] width 33 height 8
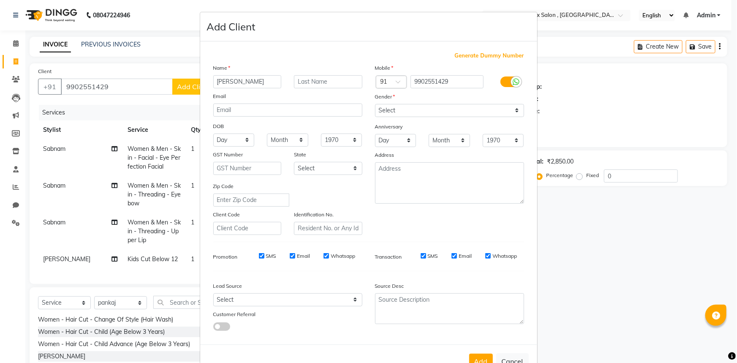
type input "[PERSON_NAME]"
click at [452, 110] on select "Select [DEMOGRAPHIC_DATA] [DEMOGRAPHIC_DATA] Other Prefer Not To Say" at bounding box center [449, 110] width 149 height 13
select select "[DEMOGRAPHIC_DATA]"
click at [375, 104] on select "Select [DEMOGRAPHIC_DATA] [DEMOGRAPHIC_DATA] Other Prefer Not To Say" at bounding box center [449, 110] width 149 height 13
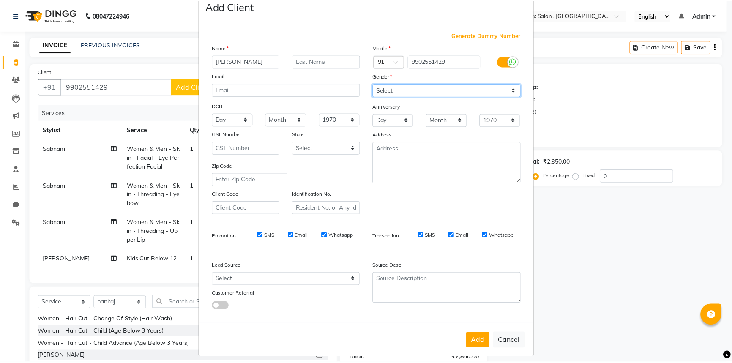
scroll to position [30, 0]
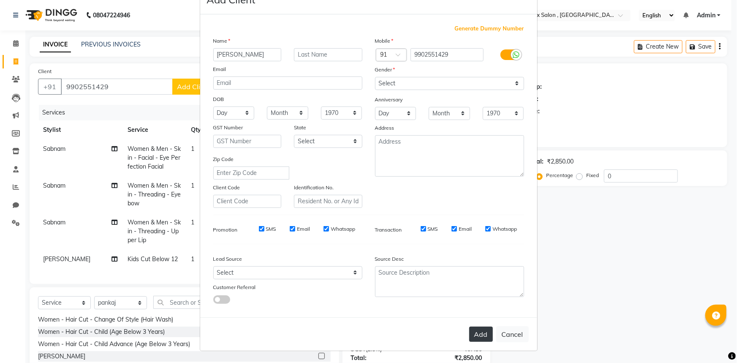
click at [479, 330] on button "Add" at bounding box center [481, 334] width 24 height 15
select select
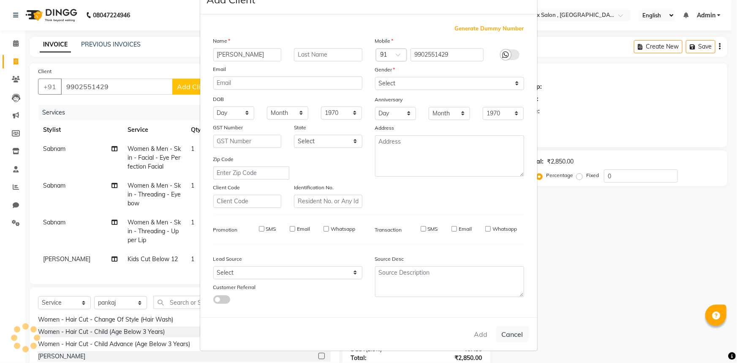
select select
checkbox input "false"
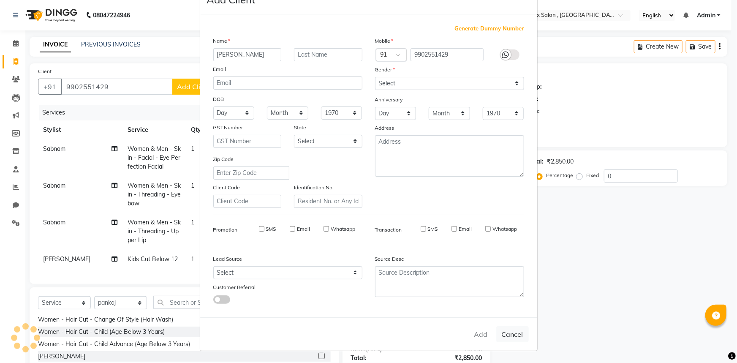
checkbox input "false"
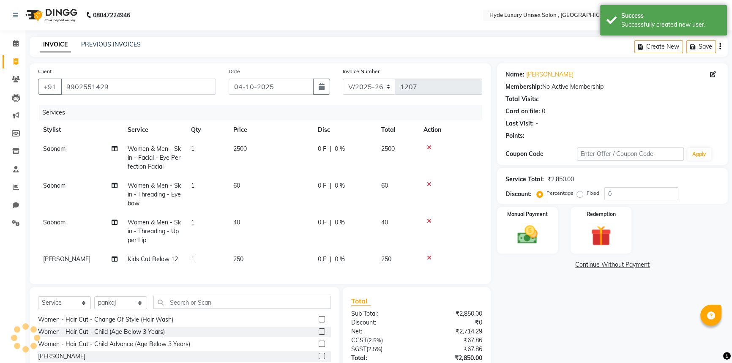
scroll to position [68, 0]
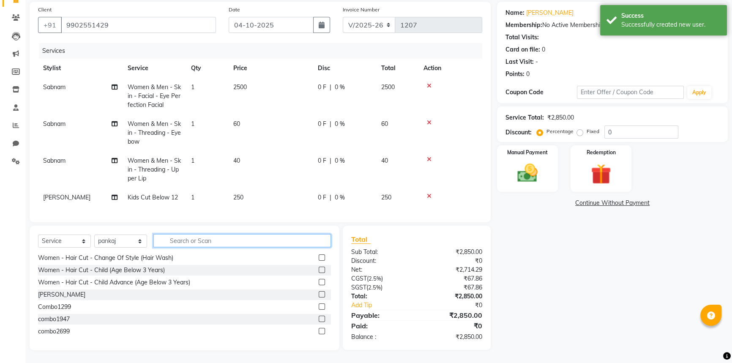
click at [189, 245] on input "text" at bounding box center [241, 240] width 177 height 13
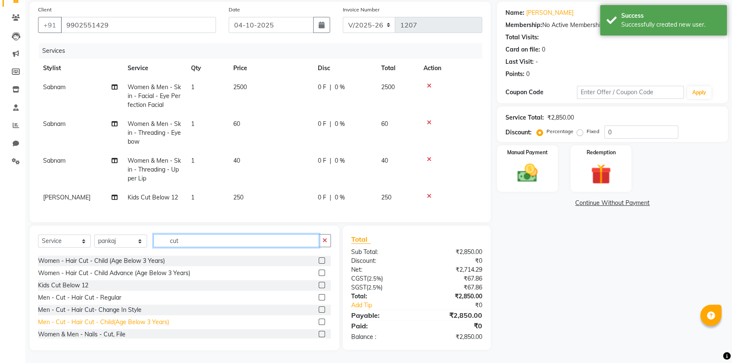
scroll to position [50, 0]
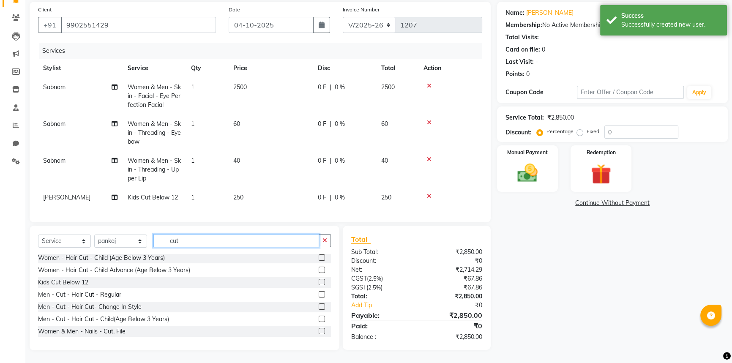
type input "cut"
click at [319, 317] on label at bounding box center [322, 319] width 6 height 6
click at [319, 317] on input "checkbox" at bounding box center [321, 318] width 5 height 5
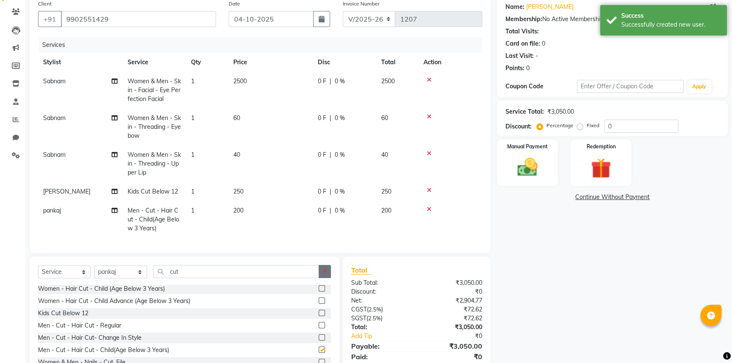
checkbox input "false"
click at [327, 276] on button "button" at bounding box center [325, 271] width 12 height 13
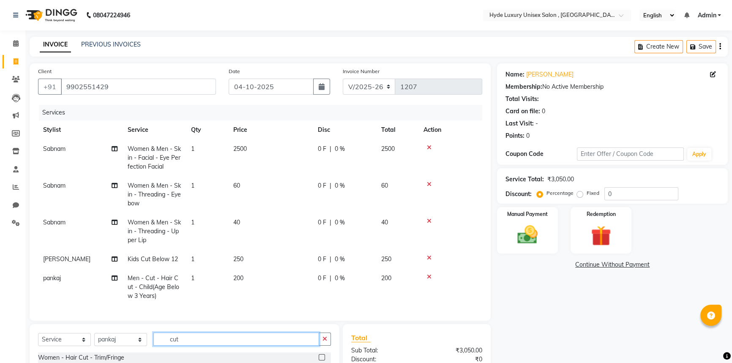
scroll to position [102, 0]
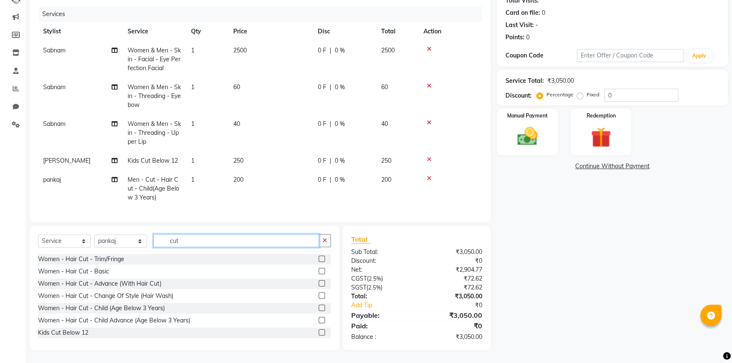
type input "cut"
click at [319, 281] on label at bounding box center [322, 283] width 6 height 6
click at [319, 281] on input "checkbox" at bounding box center [321, 283] width 5 height 5
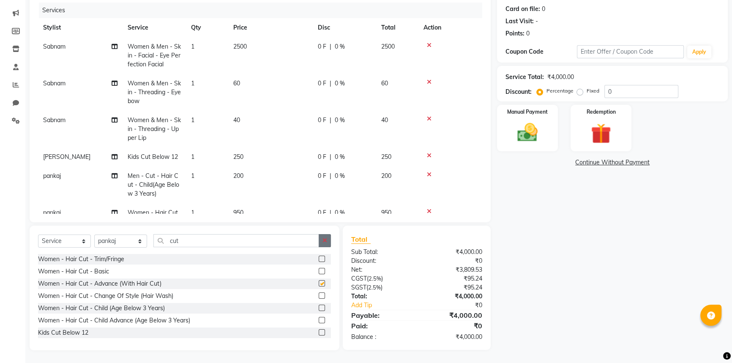
checkbox input "false"
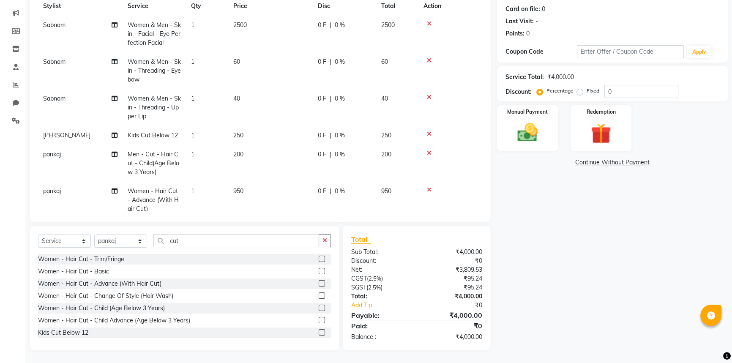
scroll to position [38, 0]
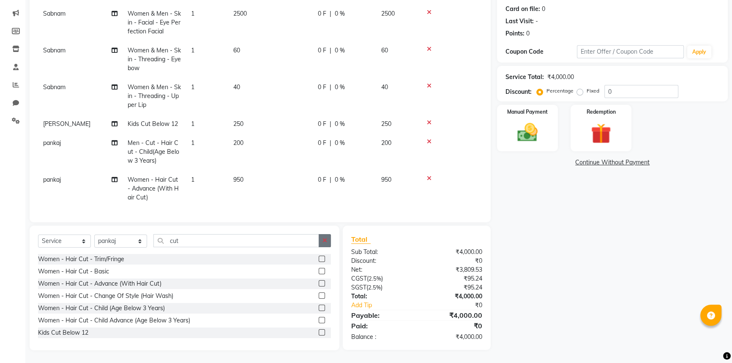
click at [324, 240] on icon "button" at bounding box center [324, 240] width 5 height 6
click at [110, 238] on select "Select Stylist Admin [PERSON_NAME] [PERSON_NAME] [PERSON_NAME] [PERSON_NAME] [P…" at bounding box center [120, 241] width 53 height 13
select select "79830"
click at [94, 235] on select "Select Stylist Admin [PERSON_NAME] [PERSON_NAME] [PERSON_NAME] [PERSON_NAME] [P…" at bounding box center [120, 241] width 53 height 13
click at [180, 235] on input "text" at bounding box center [241, 240] width 177 height 13
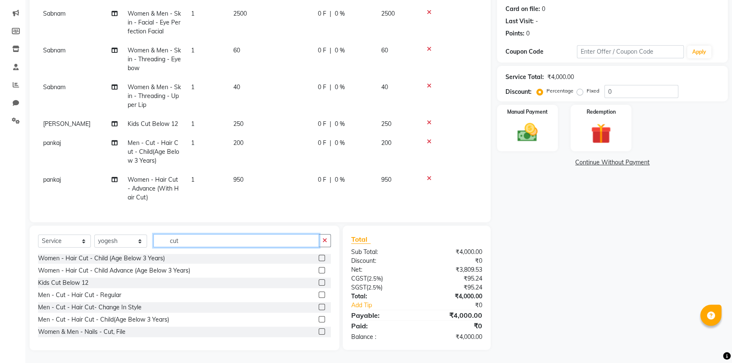
scroll to position [50, 0]
type input "cut"
click at [319, 294] on label at bounding box center [322, 294] width 6 height 6
click at [319, 294] on input "checkbox" at bounding box center [321, 294] width 5 height 5
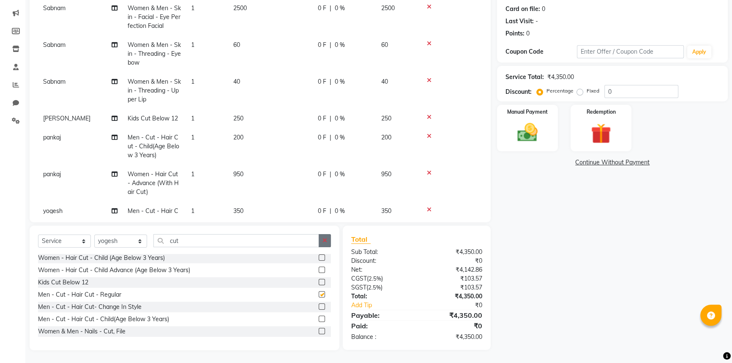
checkbox input "false"
click at [328, 238] on button "button" at bounding box center [325, 240] width 12 height 13
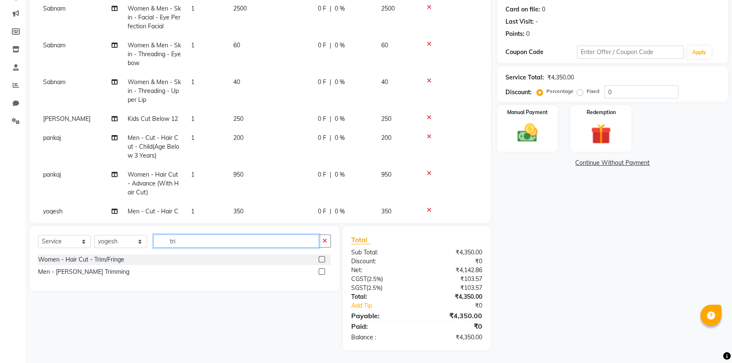
scroll to position [102, 0]
type input "trim"
click at [320, 270] on label at bounding box center [322, 271] width 6 height 6
click at [320, 270] on input "checkbox" at bounding box center [321, 271] width 5 height 5
checkbox input "false"
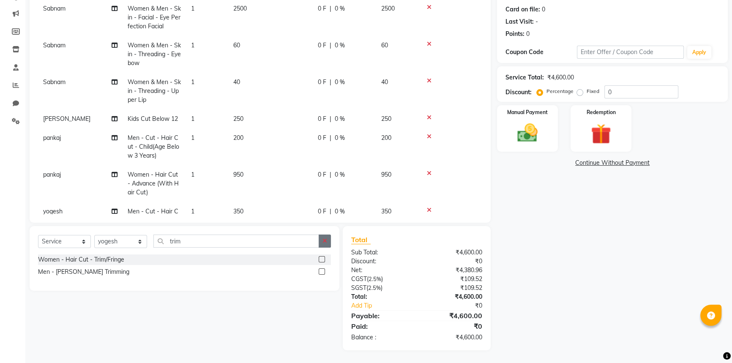
click at [321, 243] on button "button" at bounding box center [325, 241] width 12 height 13
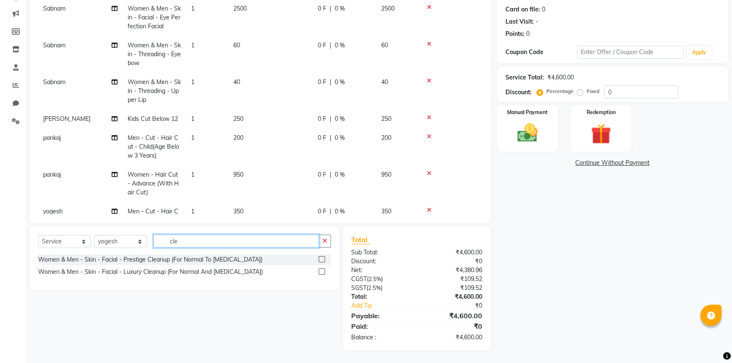
type input "cle"
click at [320, 258] on label at bounding box center [322, 259] width 6 height 6
click at [320, 258] on input "checkbox" at bounding box center [321, 259] width 5 height 5
checkbox input "false"
click at [325, 240] on icon "button" at bounding box center [324, 241] width 5 height 6
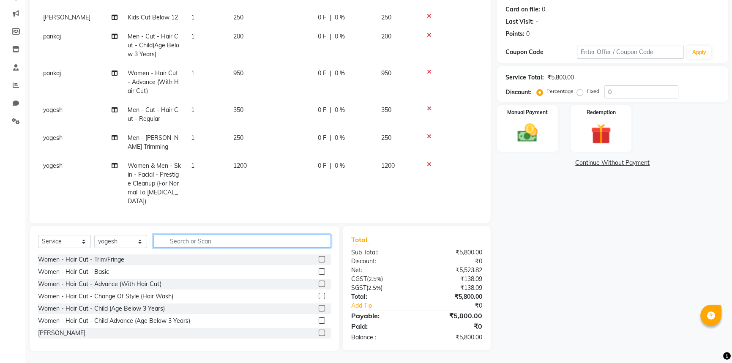
scroll to position [102, 0]
click at [338, 160] on td "0 F | 0 %" at bounding box center [344, 183] width 63 height 55
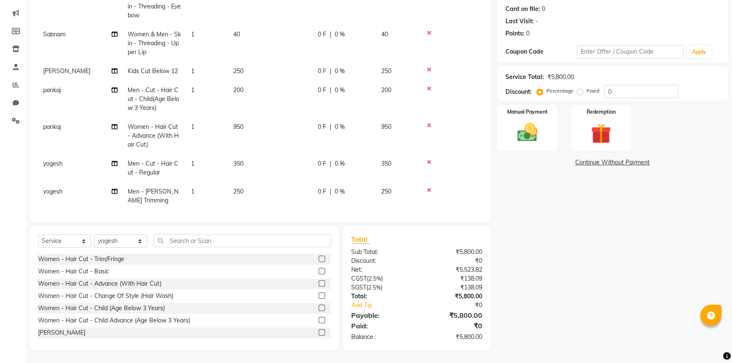
select select "79830"
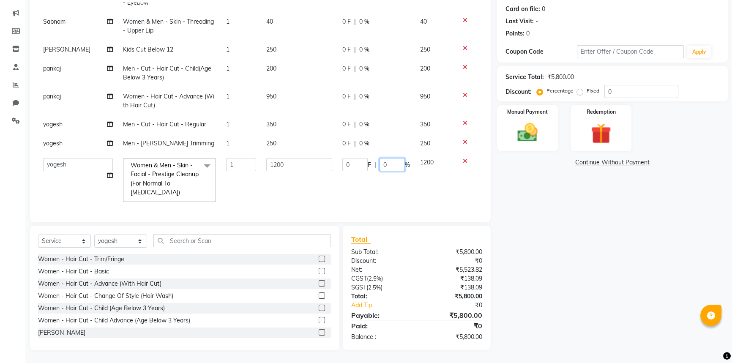
click at [382, 158] on input "0" at bounding box center [391, 164] width 25 height 13
type input "30"
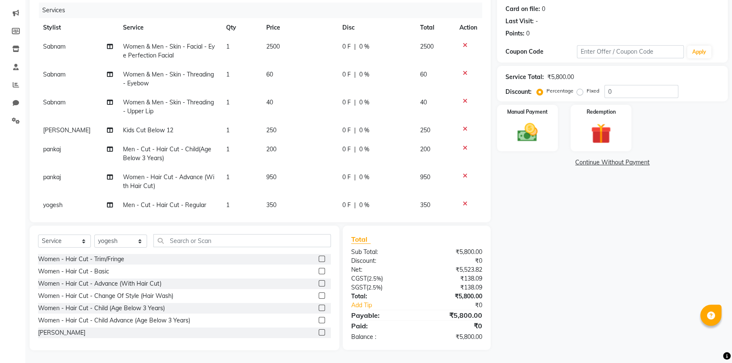
scroll to position [25, 0]
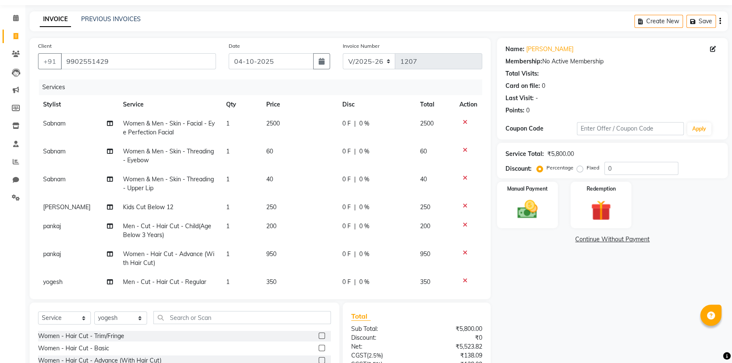
click at [361, 119] on div "0 F | 0 %" at bounding box center [376, 123] width 68 height 9
select select "79854"
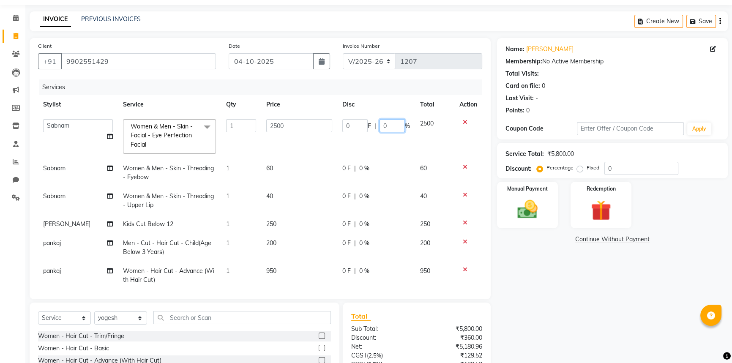
click at [387, 124] on input "0" at bounding box center [391, 125] width 25 height 13
type input "30"
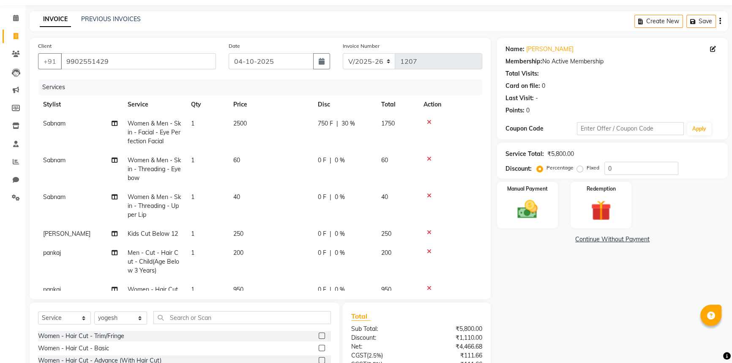
click at [519, 320] on div "Name: [PERSON_NAME] Membership: No Active Membership Total Visits: Card on file…" at bounding box center [615, 232] width 237 height 389
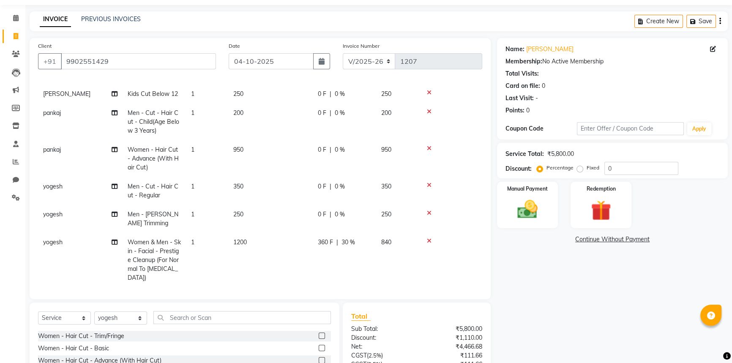
scroll to position [102, 0]
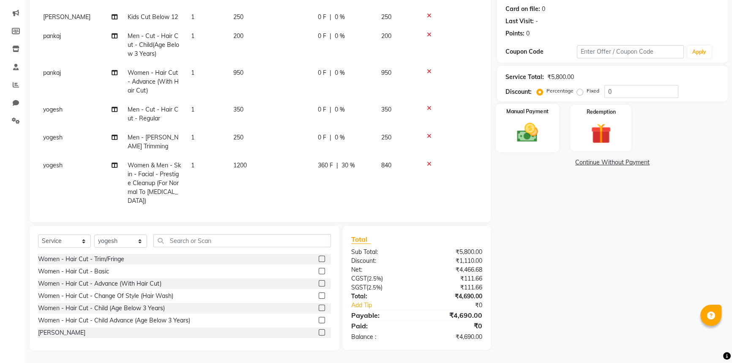
click at [535, 132] on img at bounding box center [527, 132] width 34 height 24
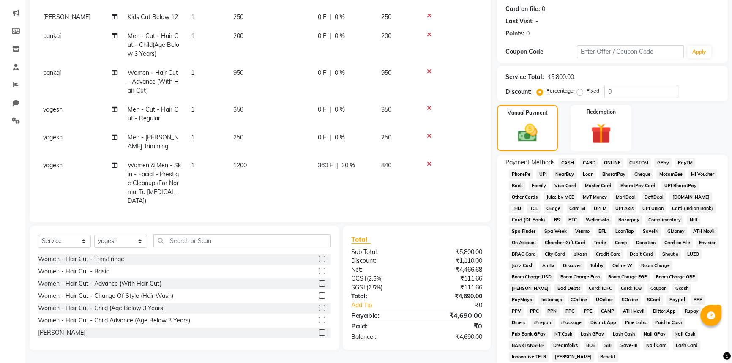
click at [663, 161] on span "GPay" at bounding box center [662, 163] width 17 height 10
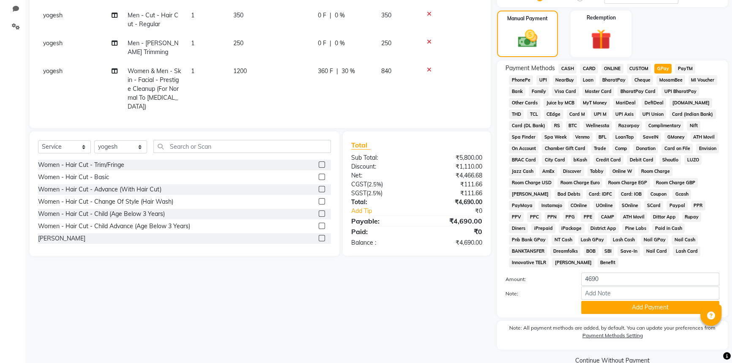
scroll to position [201, 0]
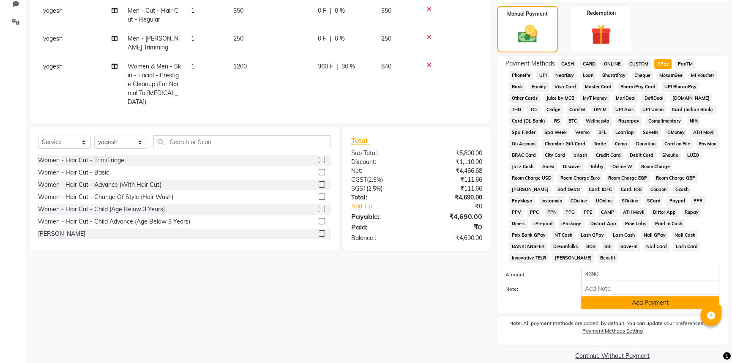
click at [625, 296] on button "Add Payment" at bounding box center [650, 302] width 138 height 13
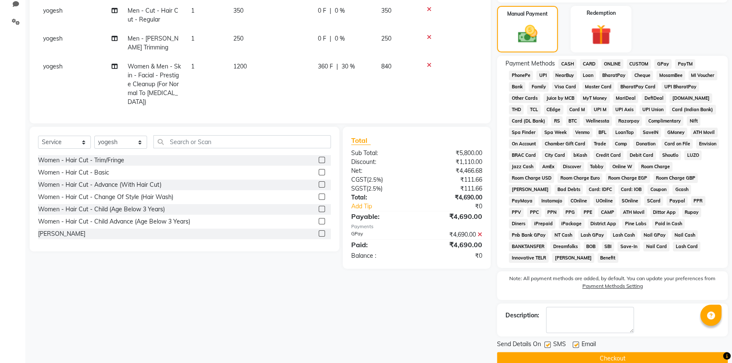
click at [624, 352] on button "Checkout" at bounding box center [612, 358] width 231 height 13
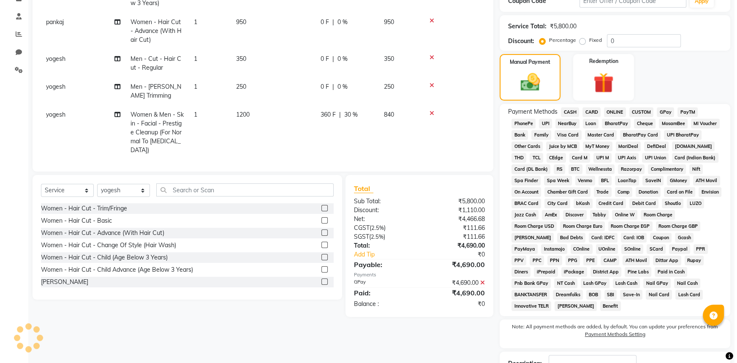
scroll to position [0, 0]
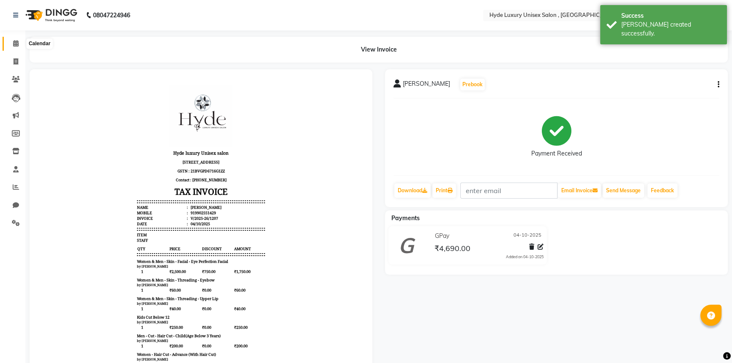
click at [15, 41] on icon at bounding box center [15, 43] width 5 height 6
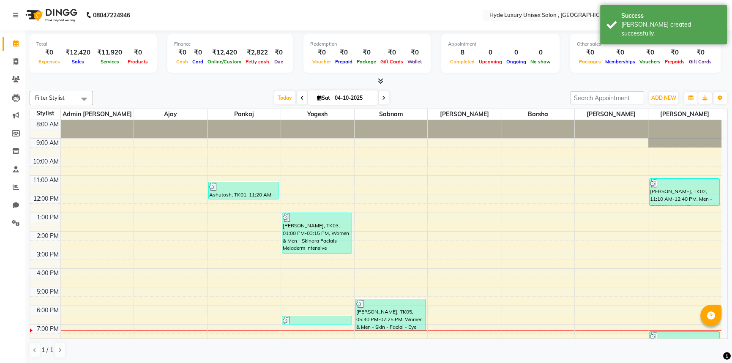
click at [133, 86] on div "Total ₹0 Expenses ₹12,420 Sales ₹11,920 Services ₹0 Products Finance ₹0 Cash ₹0…" at bounding box center [378, 196] width 706 height 333
click at [156, 11] on nav "08047224946 Select Location × Hyde Luxury Unisex Salon , Rudrapur, English ENGL…" at bounding box center [366, 15] width 732 height 30
click at [159, 8] on nav "08047224946 Select Location × Hyde Luxury Unisex Salon , Rudrapur, English ENGL…" at bounding box center [366, 15] width 732 height 30
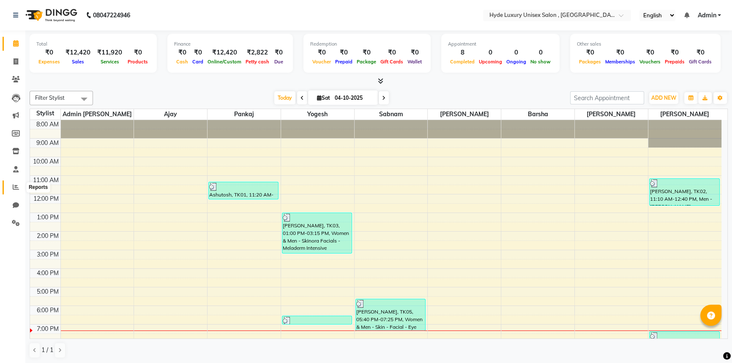
click at [14, 184] on icon at bounding box center [16, 187] width 6 height 6
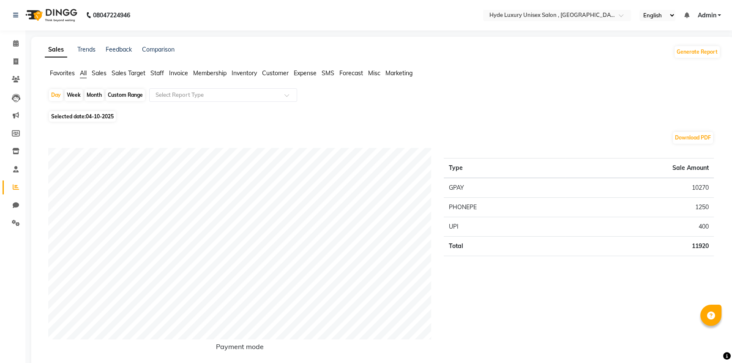
click at [157, 72] on span "Staff" at bounding box center [157, 73] width 14 height 8
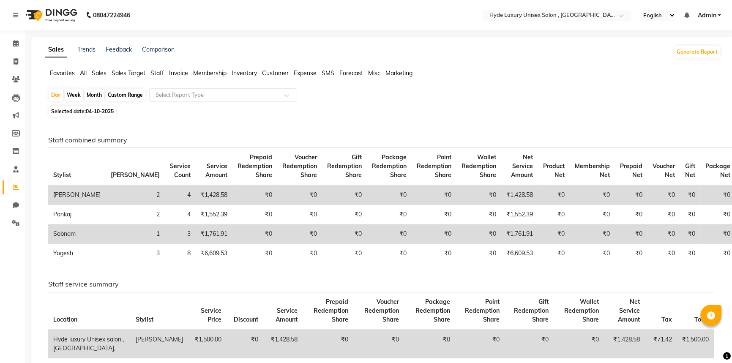
click at [127, 93] on div "Custom Range" at bounding box center [125, 95] width 39 height 12
select select "10"
select select "2025"
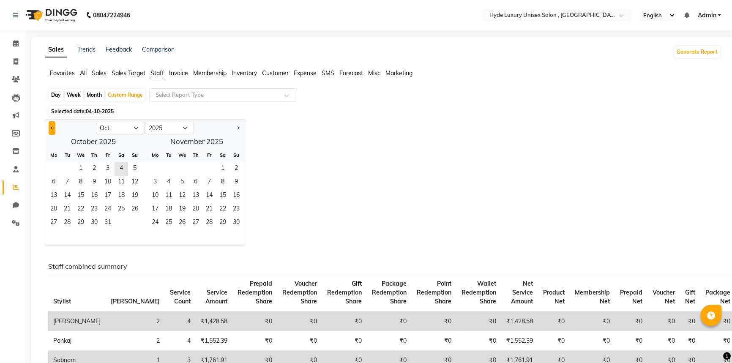
click at [55, 132] on button "Previous month" at bounding box center [52, 128] width 7 height 14
select select "9"
click at [90, 186] on span "11" at bounding box center [94, 183] width 14 height 14
click at [221, 172] on span "4" at bounding box center [223, 169] width 14 height 14
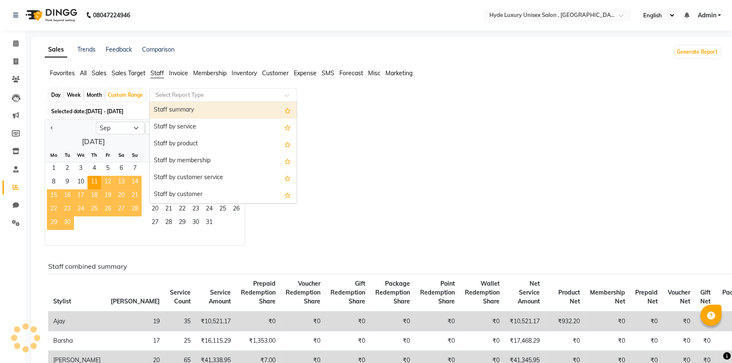
click at [251, 94] on input "text" at bounding box center [215, 95] width 122 height 8
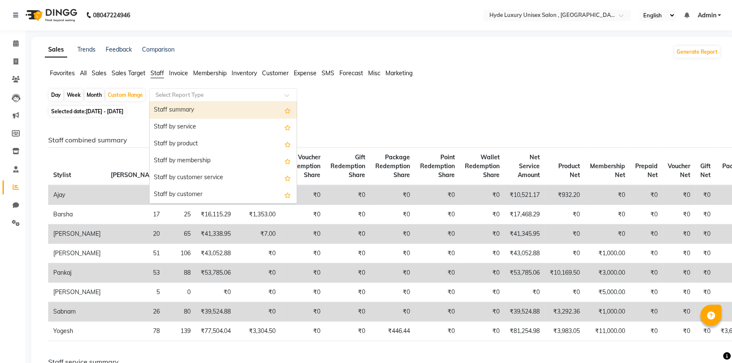
click at [250, 107] on div "Staff summary" at bounding box center [223, 110] width 147 height 17
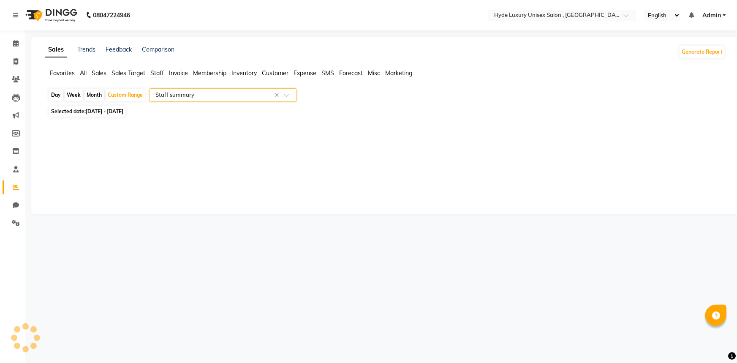
select select "full_report"
select select "csv"
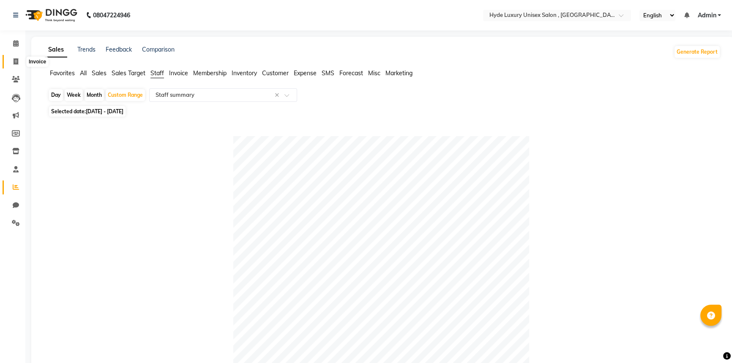
click at [16, 58] on icon at bounding box center [16, 61] width 5 height 6
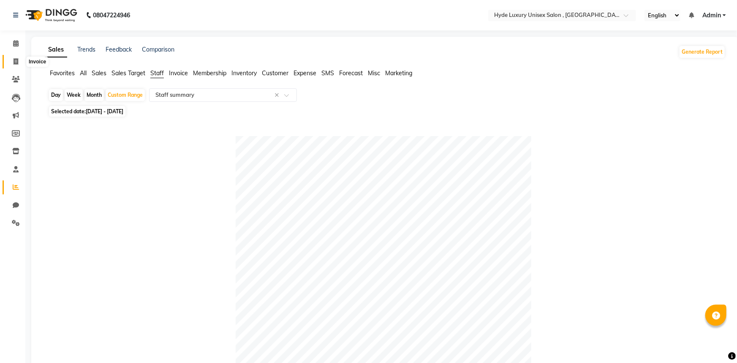
select select "service"
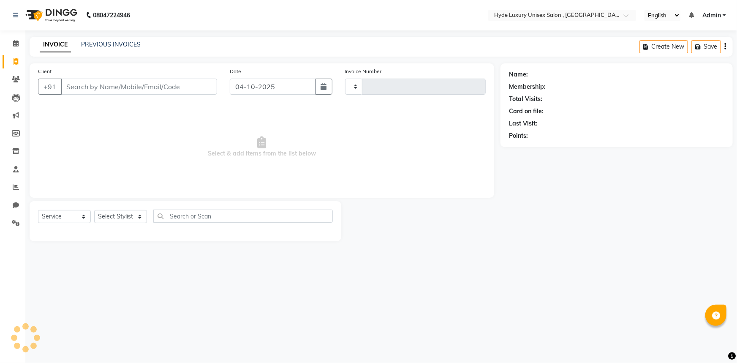
type input "1208"
select select "8189"
click at [15, 44] on icon at bounding box center [15, 43] width 5 height 6
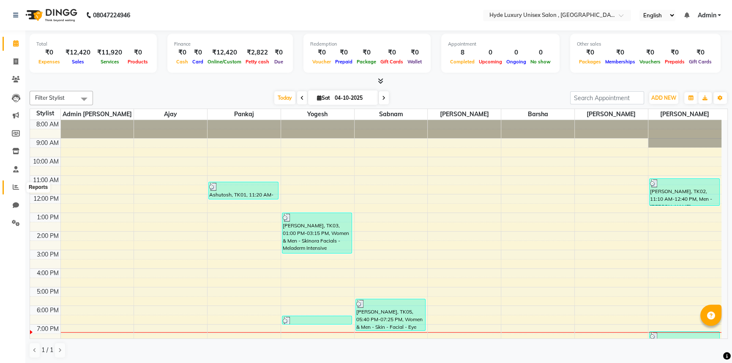
click at [13, 188] on icon at bounding box center [16, 187] width 6 height 6
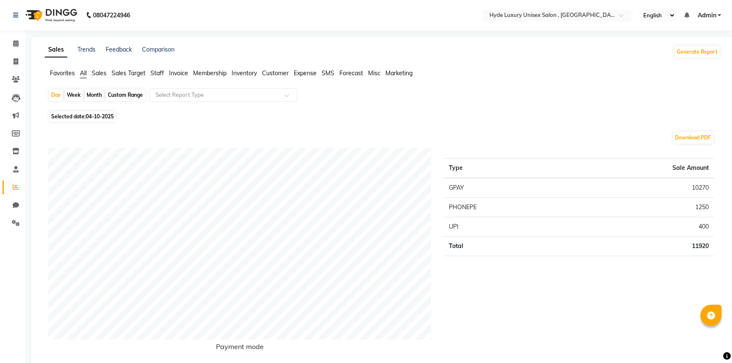
click at [161, 73] on span "Staff" at bounding box center [157, 73] width 14 height 8
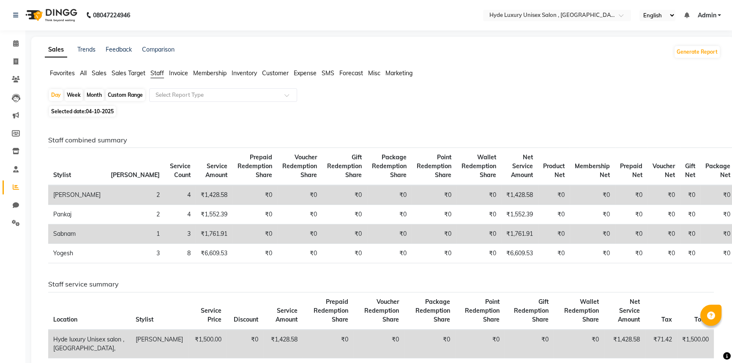
click at [131, 95] on div "Custom Range" at bounding box center [125, 95] width 39 height 12
select select "10"
select select "2025"
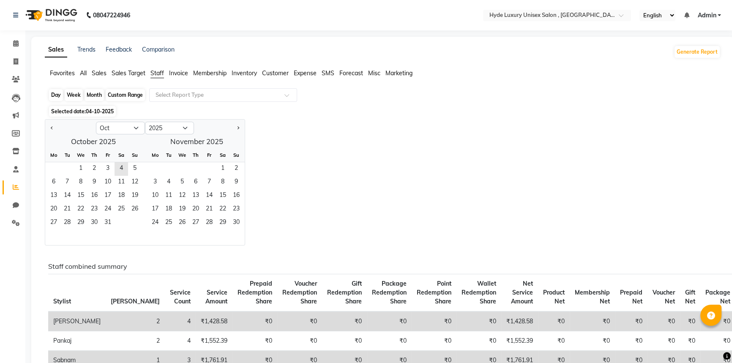
click at [132, 96] on div "Custom Range" at bounding box center [125, 95] width 39 height 12
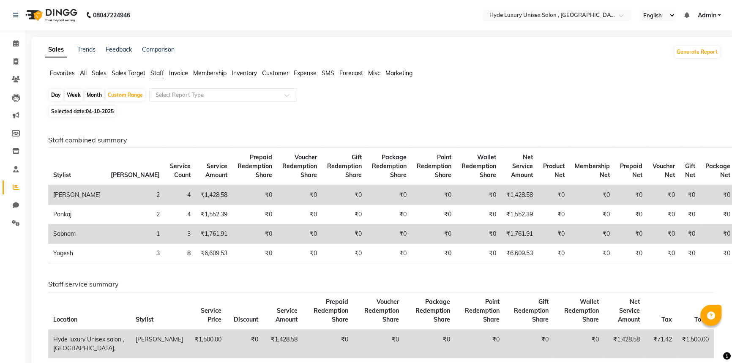
click at [99, 111] on span "04-10-2025" at bounding box center [100, 111] width 28 height 6
select select "10"
select select "2025"
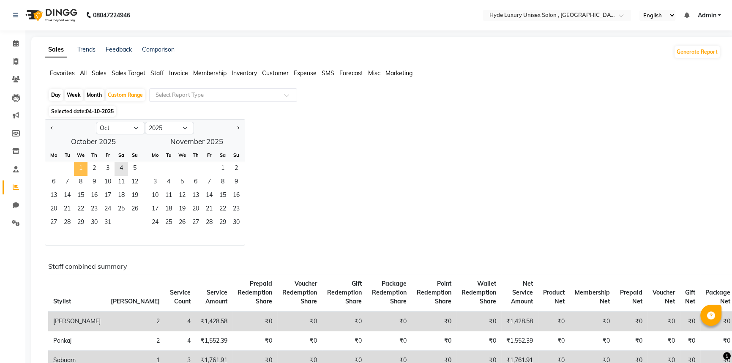
click at [82, 166] on span "1" at bounding box center [81, 169] width 14 height 14
click at [78, 169] on span "1" at bounding box center [81, 169] width 14 height 14
click at [117, 93] on div "Custom Range" at bounding box center [125, 95] width 39 height 12
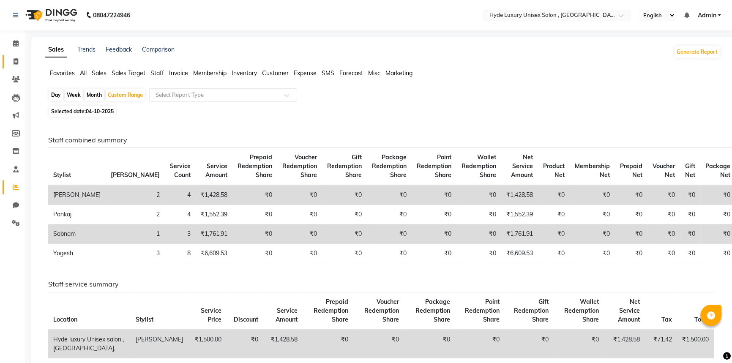
click at [19, 62] on span at bounding box center [15, 62] width 15 height 10
select select "service"
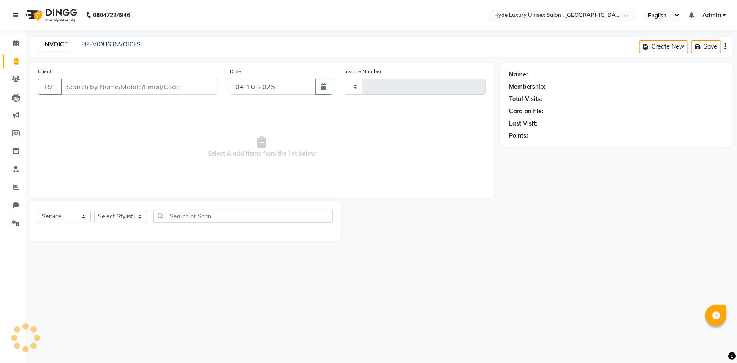
type input "1208"
select select "8189"
click at [16, 186] on icon at bounding box center [16, 187] width 6 height 6
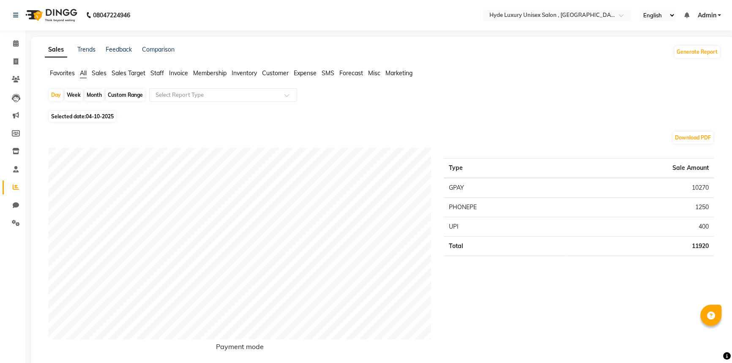
click at [153, 72] on span "Staff" at bounding box center [157, 73] width 14 height 8
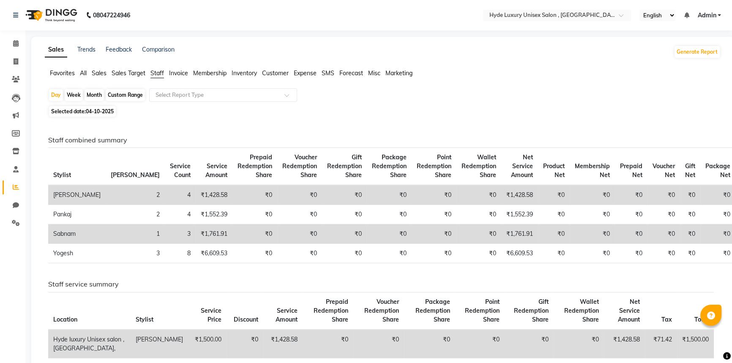
click at [93, 110] on span "04-10-2025" at bounding box center [100, 111] width 28 height 6
select select "10"
select select "2025"
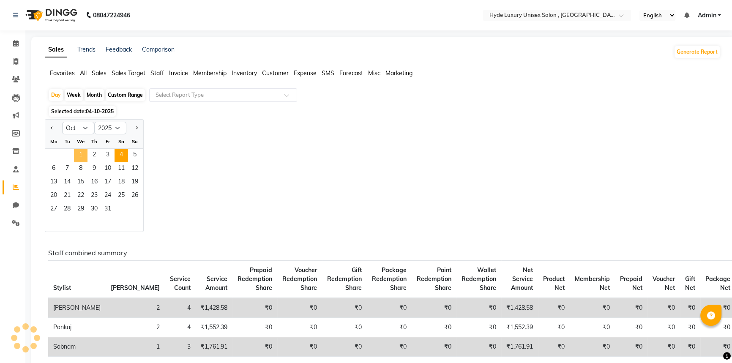
click at [81, 154] on span "1" at bounding box center [81, 156] width 14 height 14
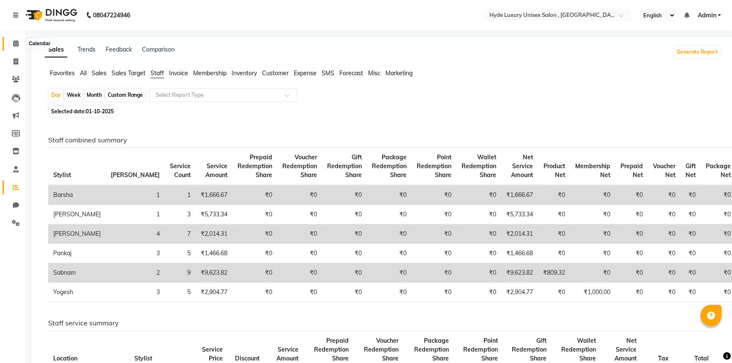
click at [16, 40] on icon at bounding box center [15, 43] width 5 height 6
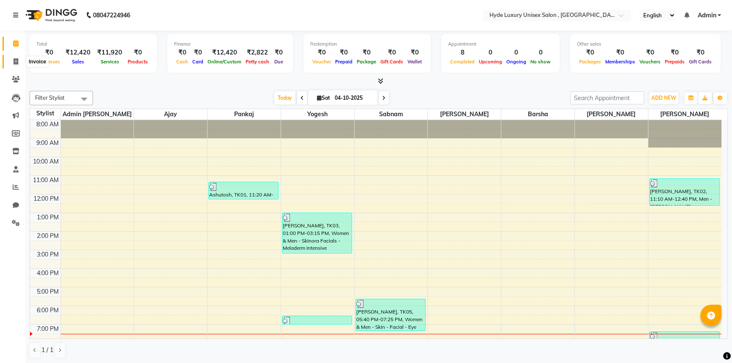
click at [16, 61] on icon at bounding box center [16, 61] width 5 height 6
select select "service"
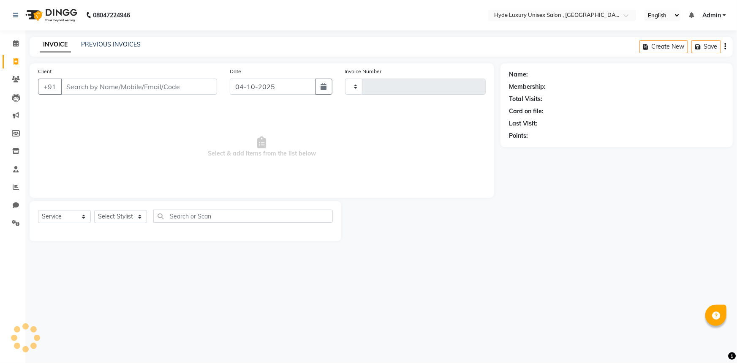
type input "1208"
select select "8189"
click at [85, 41] on link "PREVIOUS INVOICES" at bounding box center [111, 45] width 60 height 8
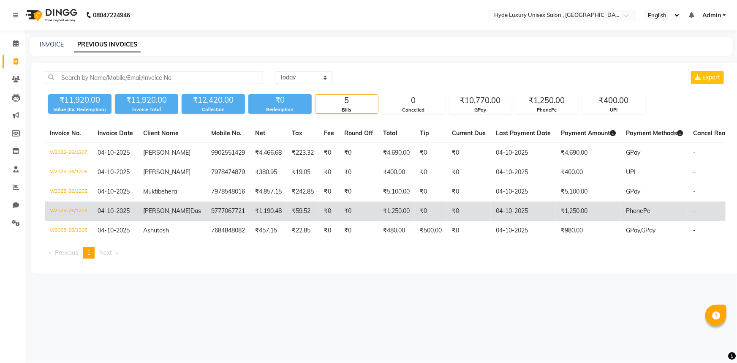
click at [261, 221] on td "₹1,190.48" at bounding box center [268, 211] width 37 height 19
